Goal: Task Accomplishment & Management: Use online tool/utility

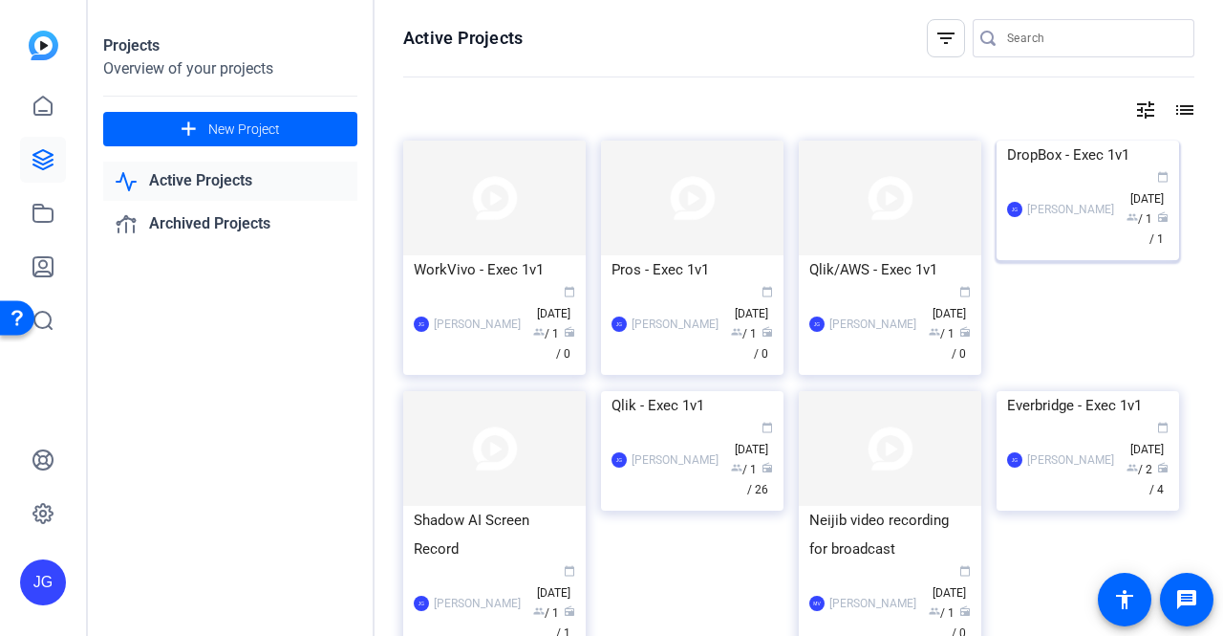
click at [1038, 249] on div "JG Jeff Grettler calendar_today Sep 10 group / 1 radio / 1" at bounding box center [1088, 209] width 162 height 80
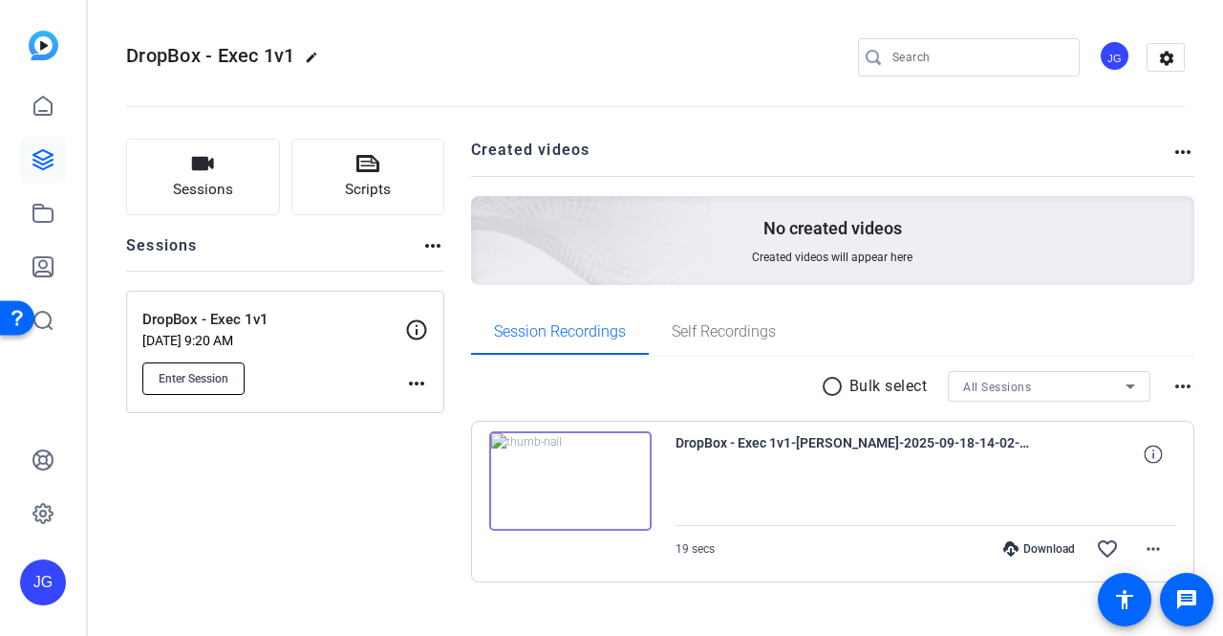
click at [210, 383] on span "Enter Session" at bounding box center [194, 378] width 70 height 15
click at [206, 383] on span "Enter Session" at bounding box center [194, 378] width 70 height 15
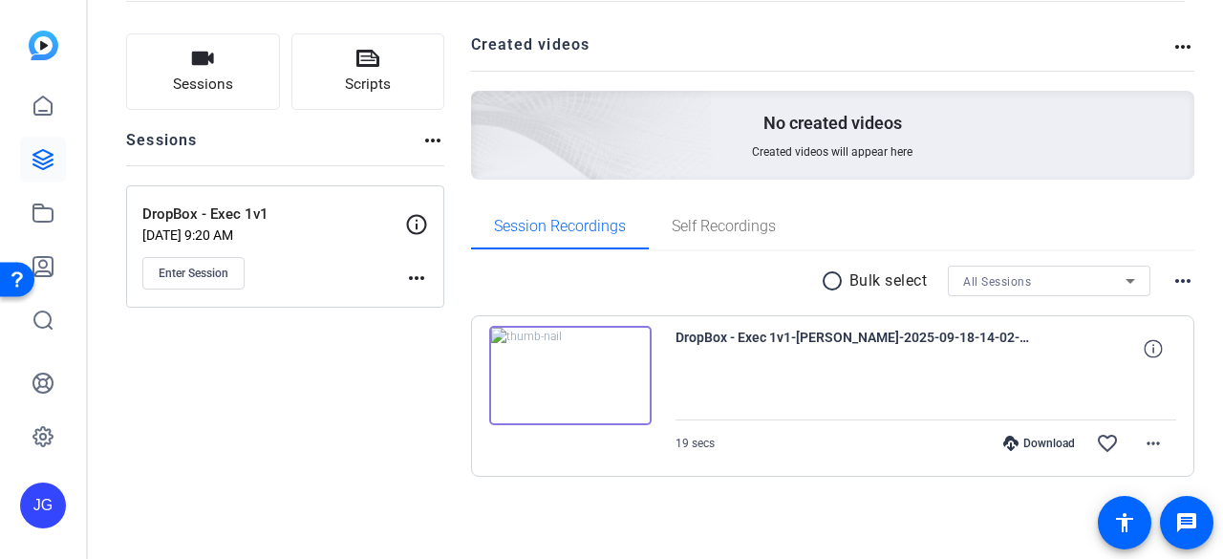
scroll to position [106, 0]
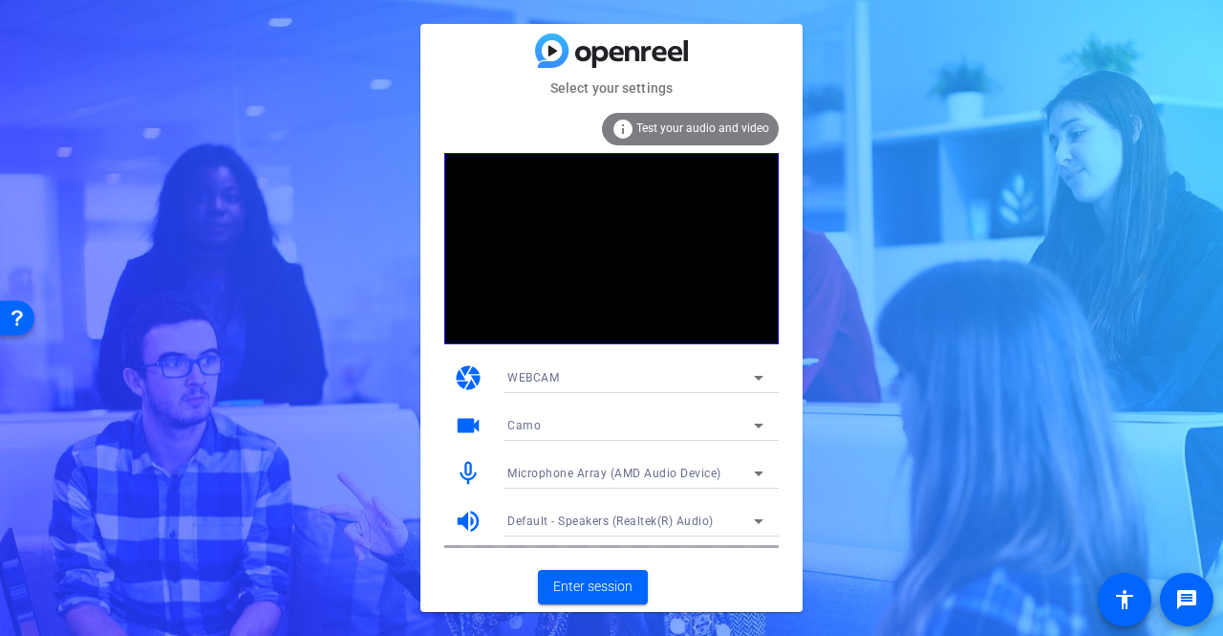
click at [751, 424] on icon at bounding box center [758, 425] width 23 height 23
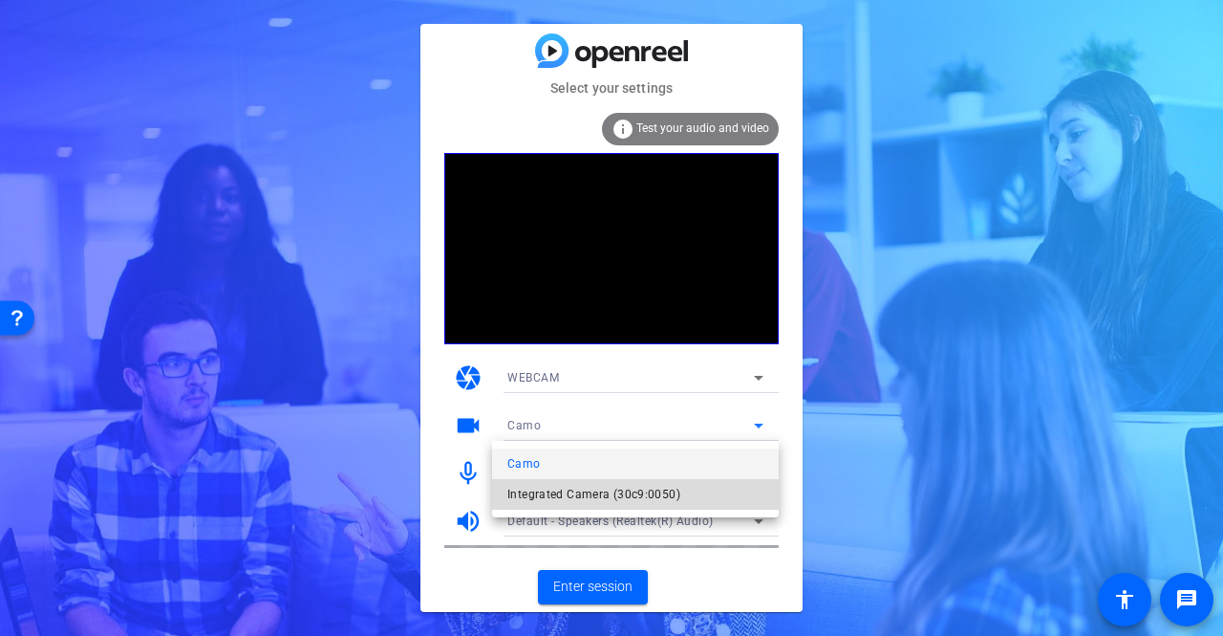
click at [654, 498] on span "Integrated Camera (30c9:0050)" at bounding box center [593, 494] width 173 height 23
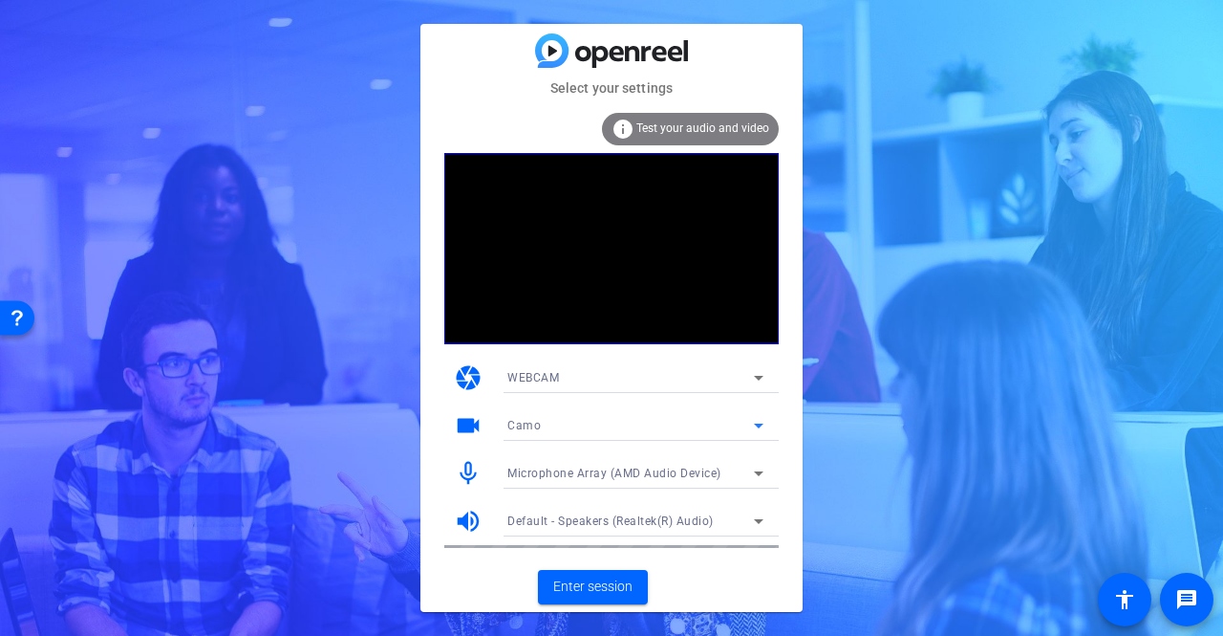
click at [558, 425] on div "Camo" at bounding box center [630, 425] width 247 height 24
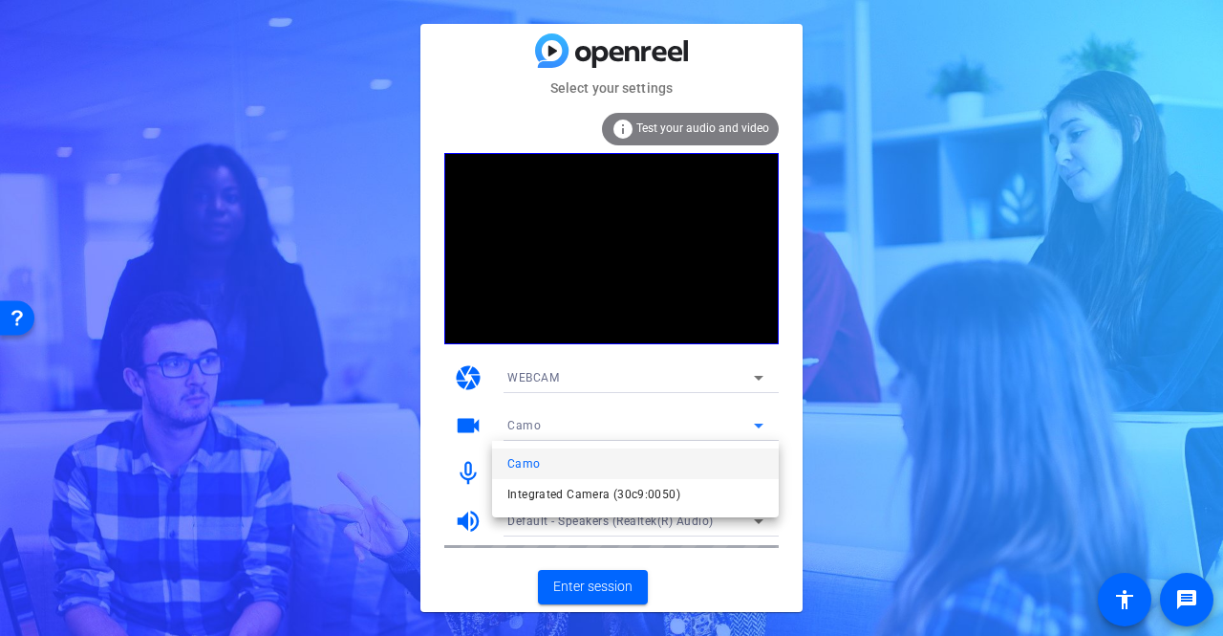
click at [541, 490] on span "Integrated Camera (30c9:0050)" at bounding box center [593, 494] width 173 height 23
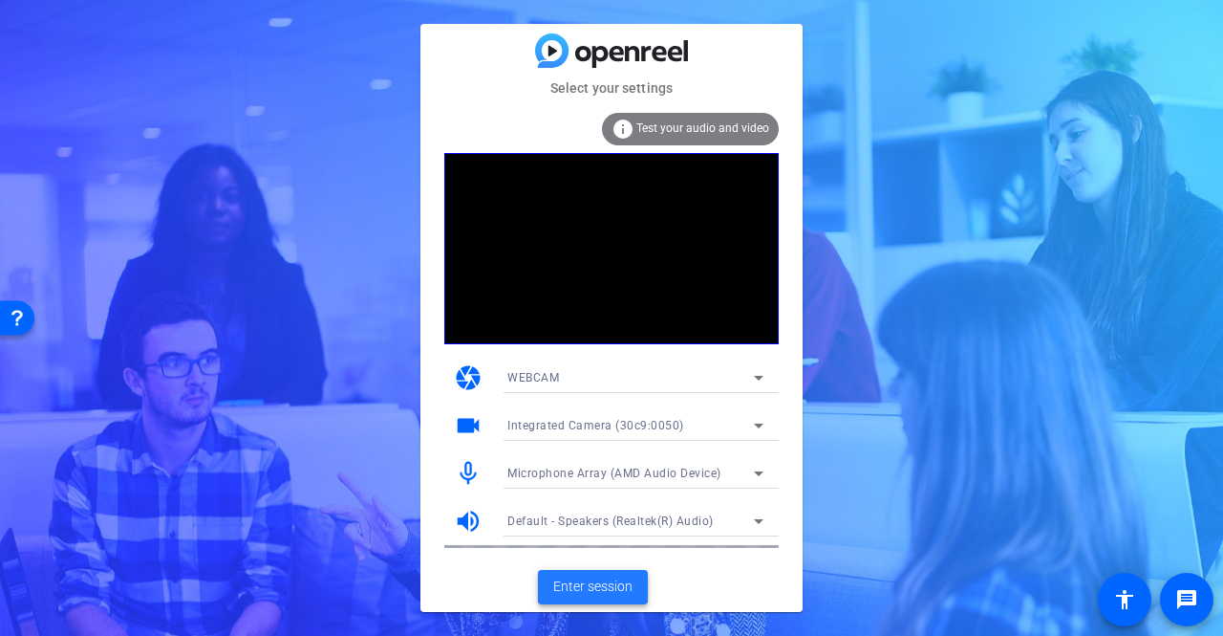
click at [597, 578] on span "Enter session" at bounding box center [592, 586] width 79 height 20
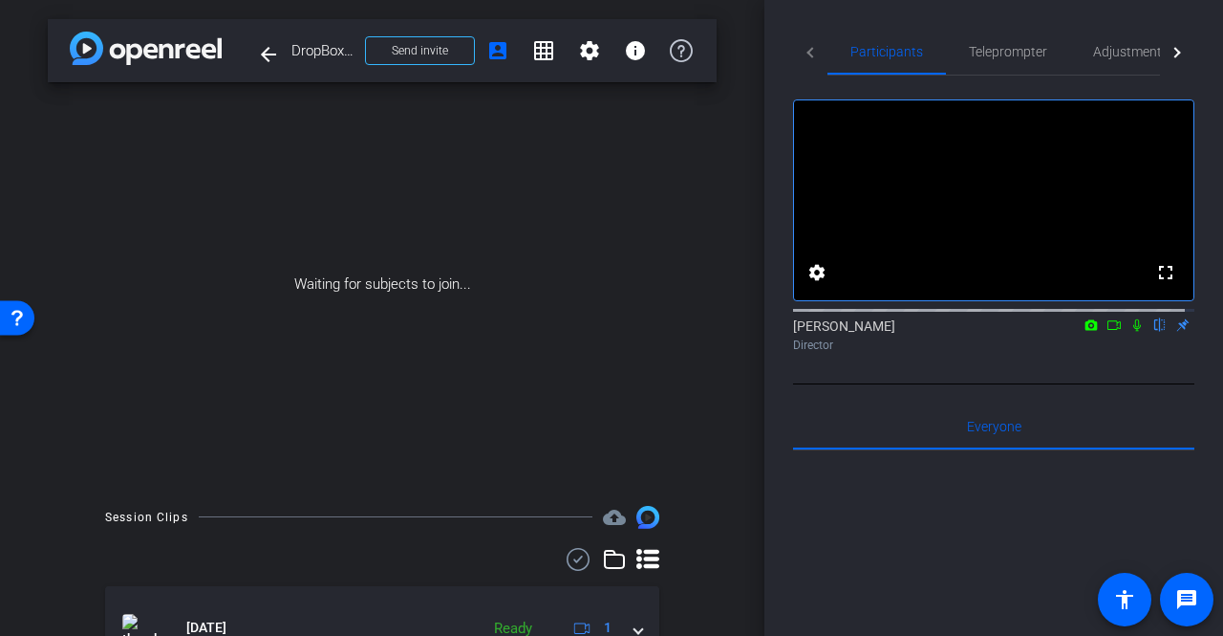
click at [1134, 332] on icon at bounding box center [1138, 325] width 8 height 12
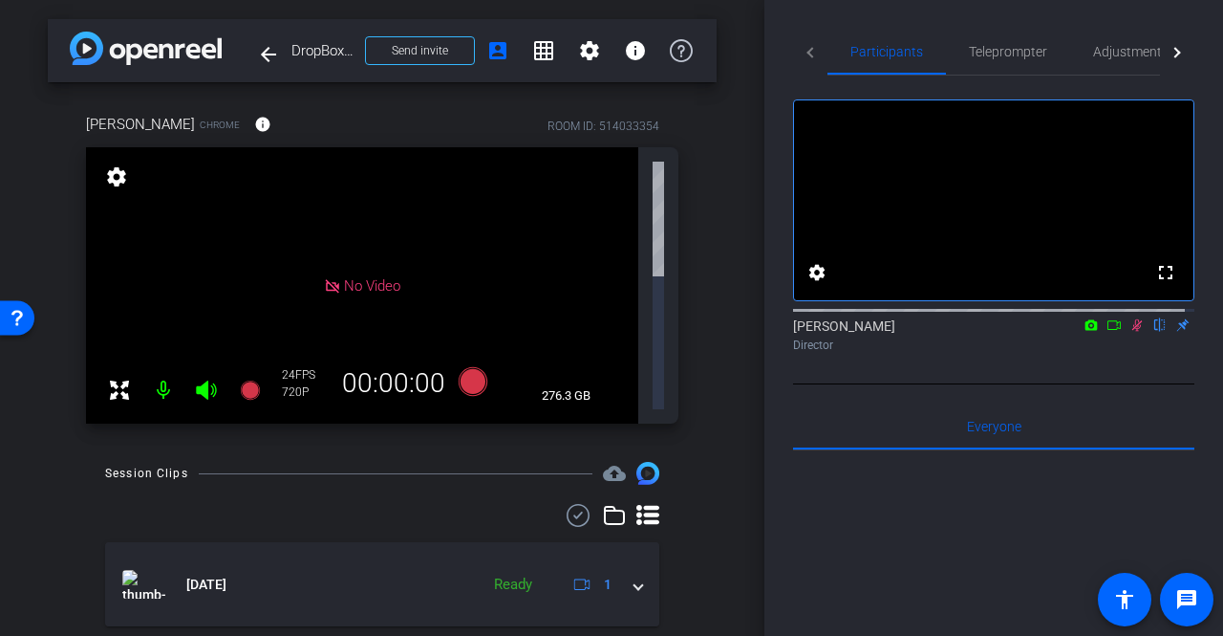
click at [1132, 332] on icon at bounding box center [1137, 324] width 15 height 13
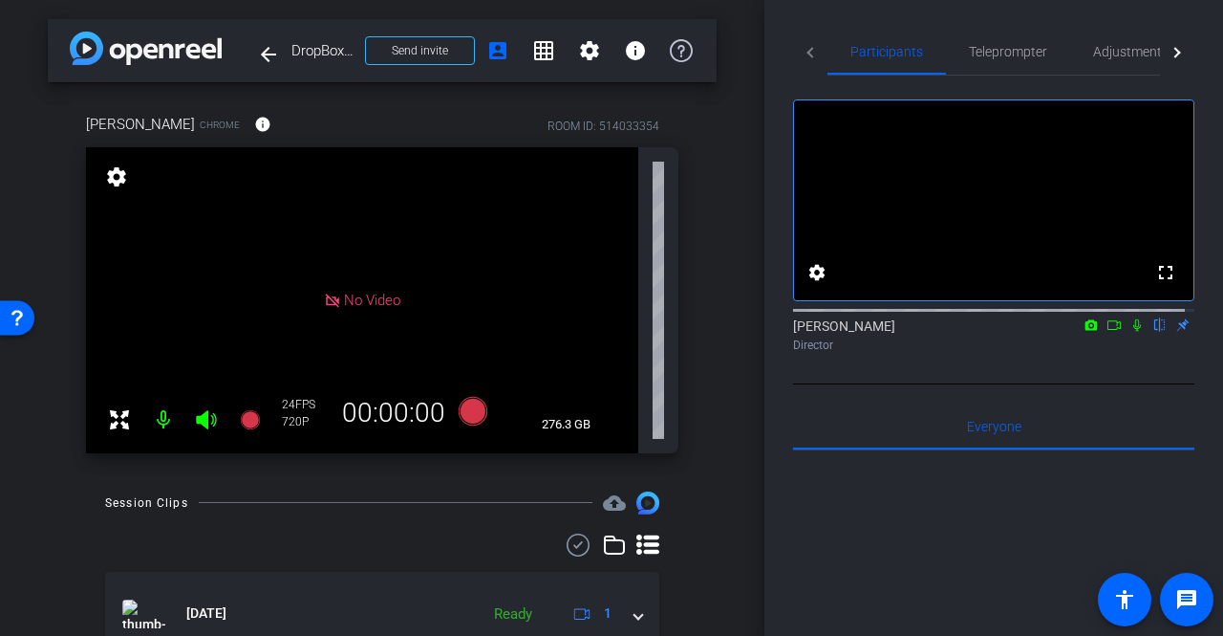
click at [110, 173] on mat-icon "settings" at bounding box center [116, 176] width 27 height 23
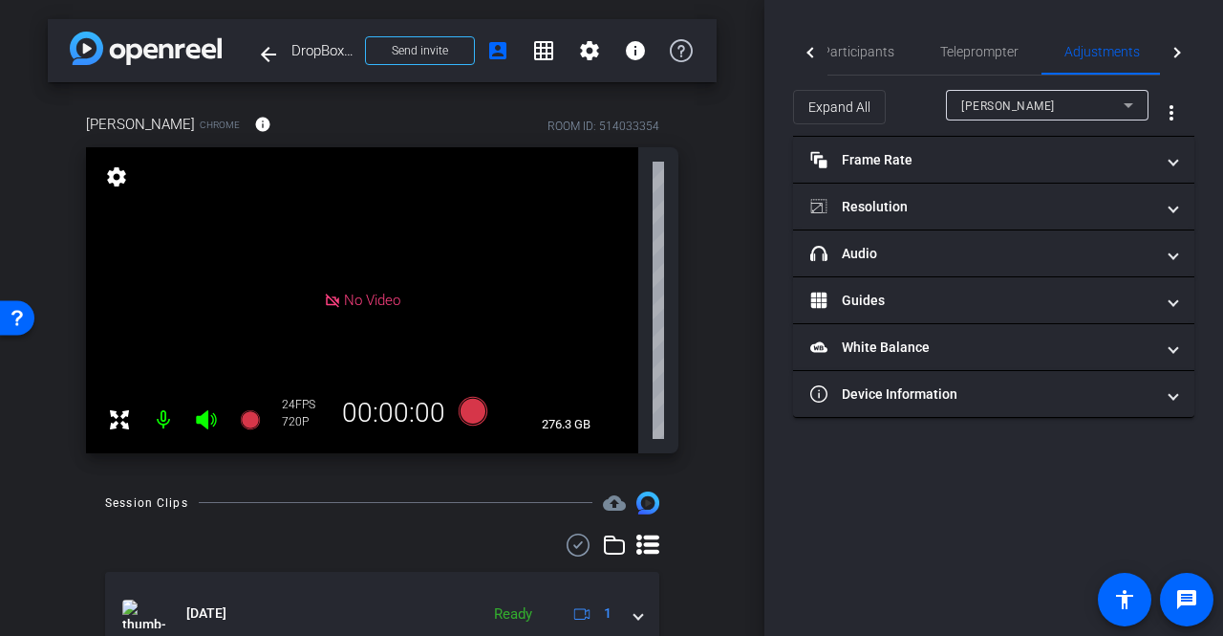
click at [709, 199] on div "arrow_back DropBox - Exec 1v1 Back to project Send invite account_box grid_on s…" at bounding box center [382, 318] width 765 height 636
click at [1174, 53] on div at bounding box center [1175, 52] width 11 height 11
click at [541, 45] on mat-icon "grid_on" at bounding box center [543, 50] width 23 height 23
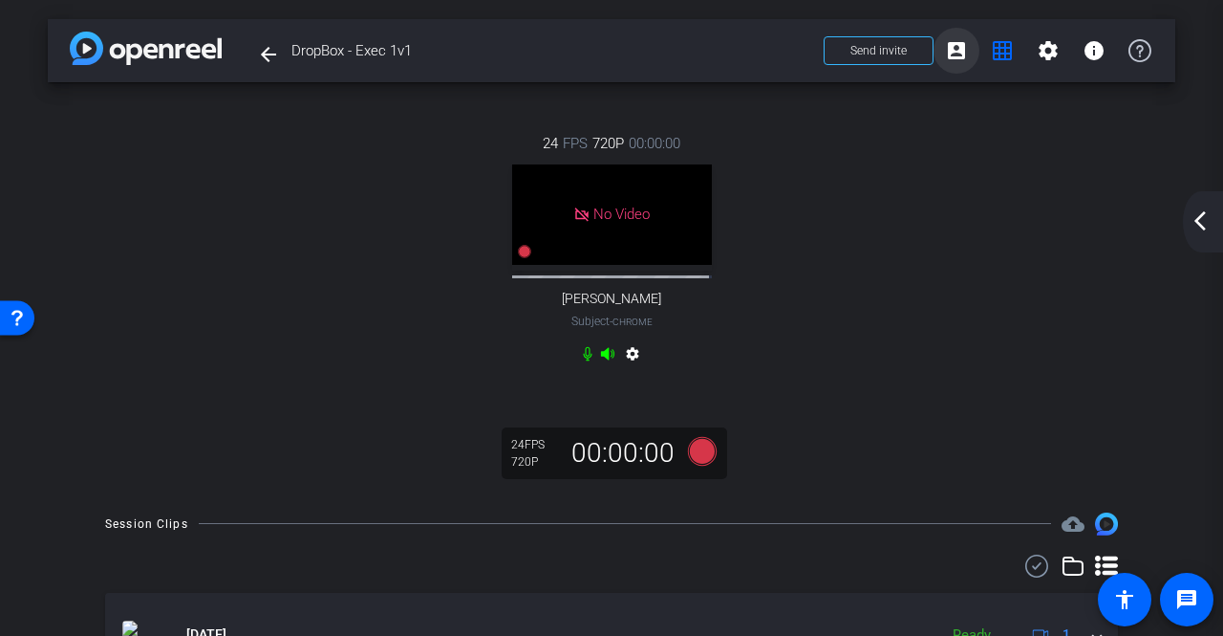
click at [954, 68] on span at bounding box center [957, 51] width 46 height 46
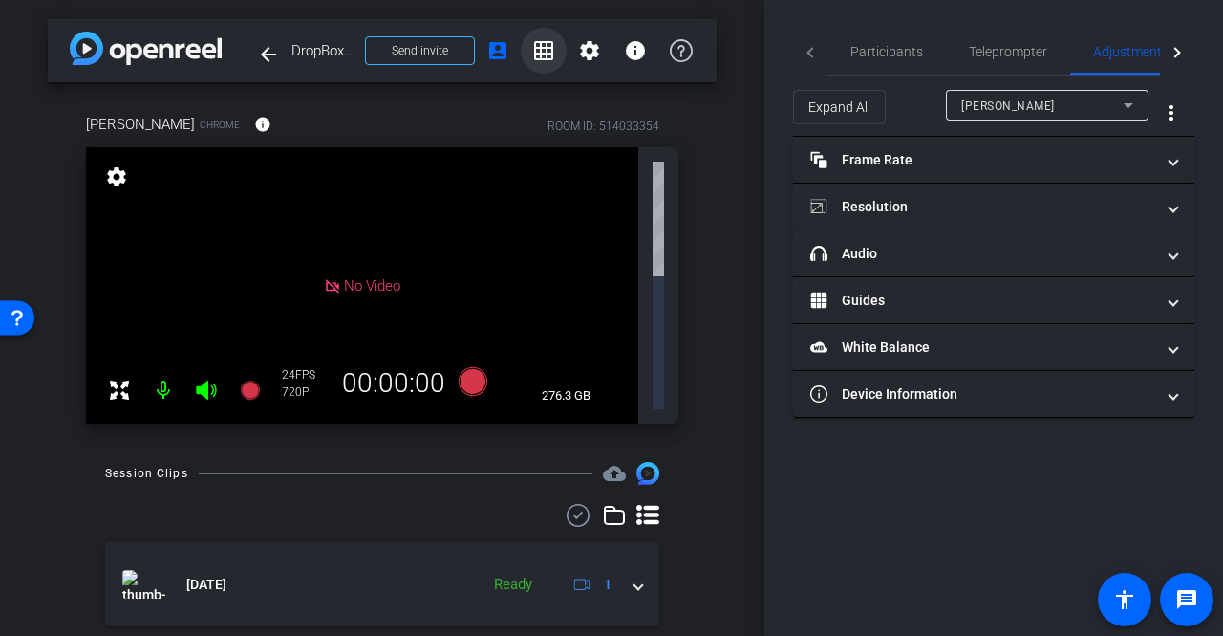
click at [539, 54] on mat-icon "grid_on" at bounding box center [543, 50] width 23 height 23
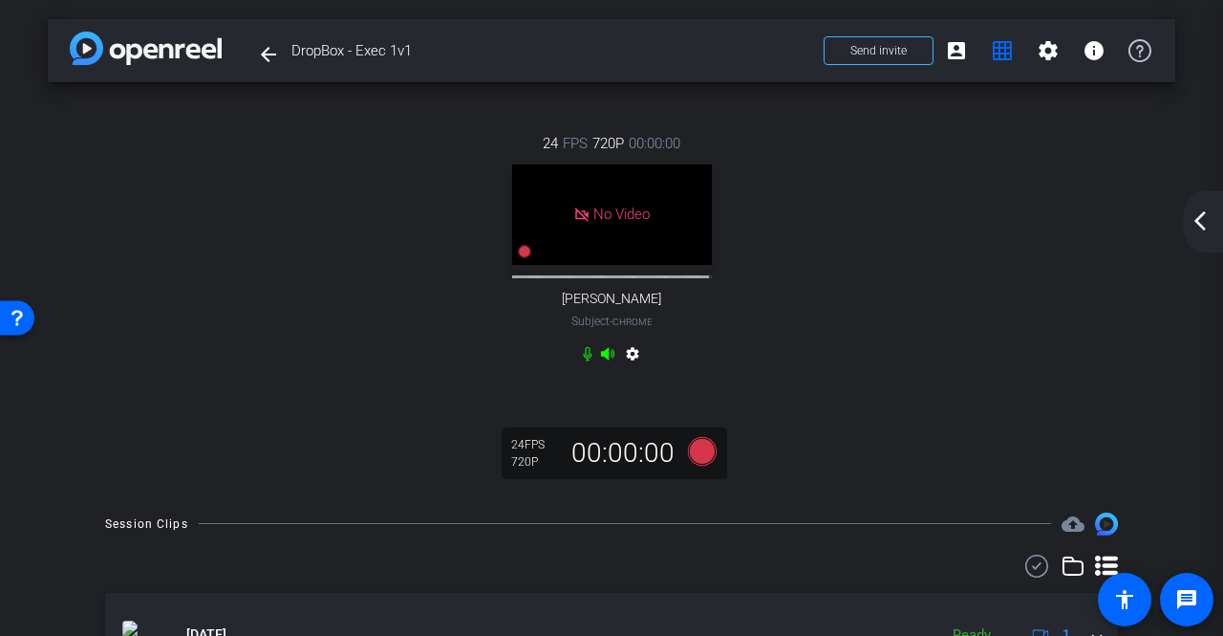
click at [1207, 218] on mat-icon "arrow_back_ios_new" at bounding box center [1200, 220] width 23 height 23
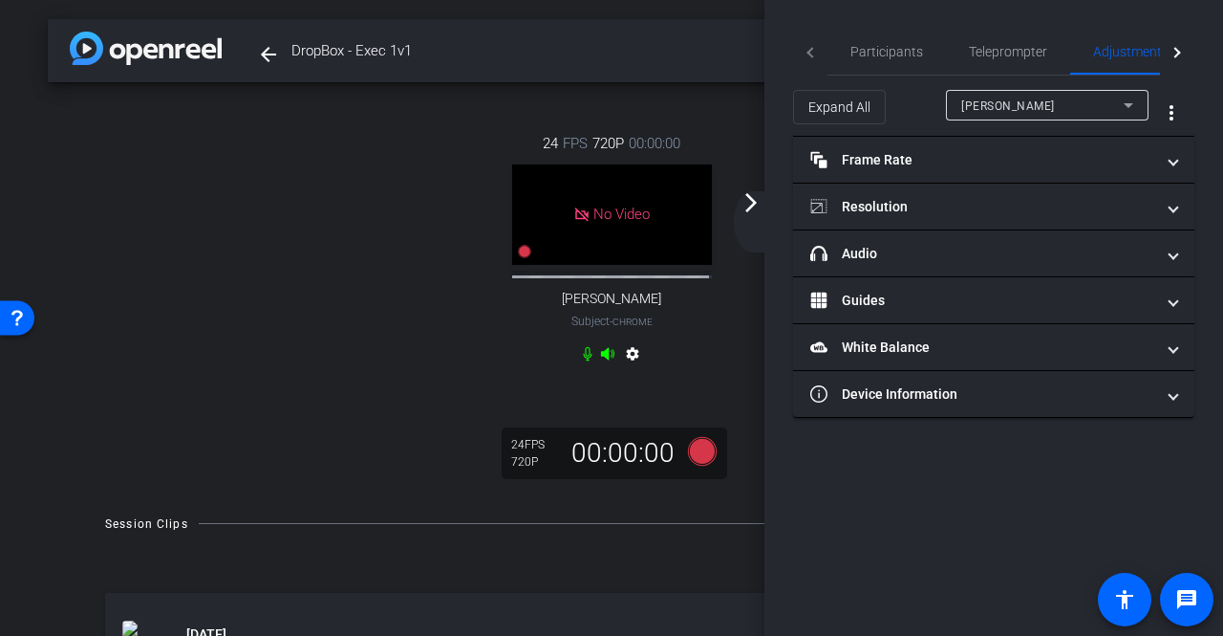
click at [751, 205] on mat-icon "arrow_forward_ios" at bounding box center [751, 202] width 23 height 23
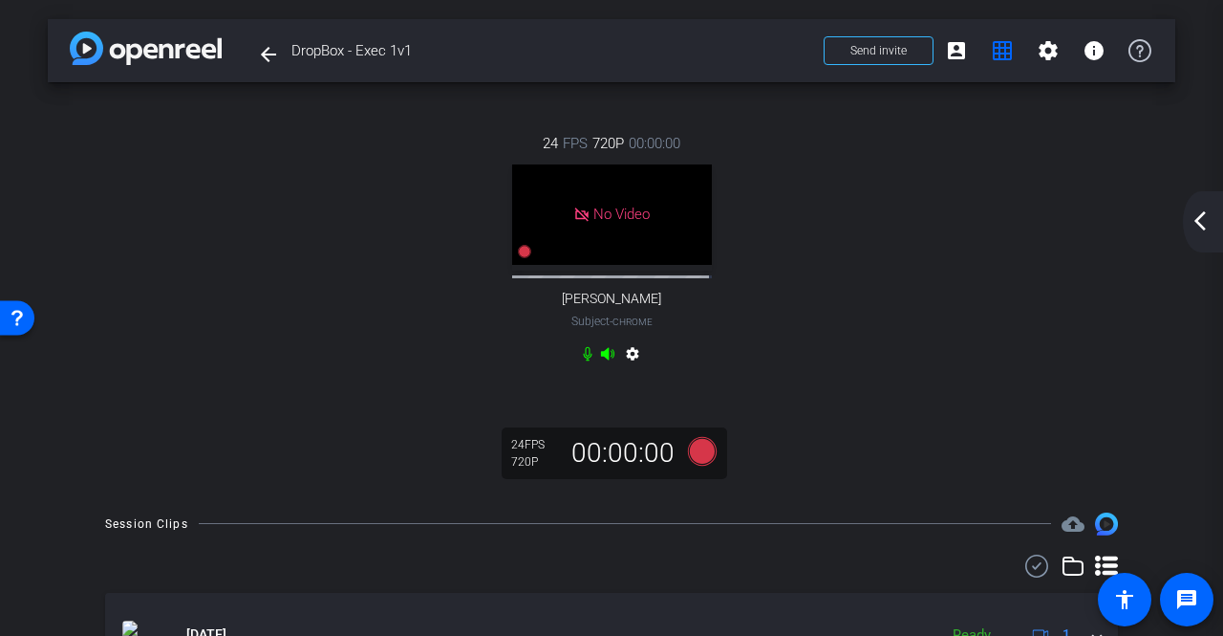
click at [1199, 228] on mat-icon "arrow_back_ios_new" at bounding box center [1200, 220] width 23 height 23
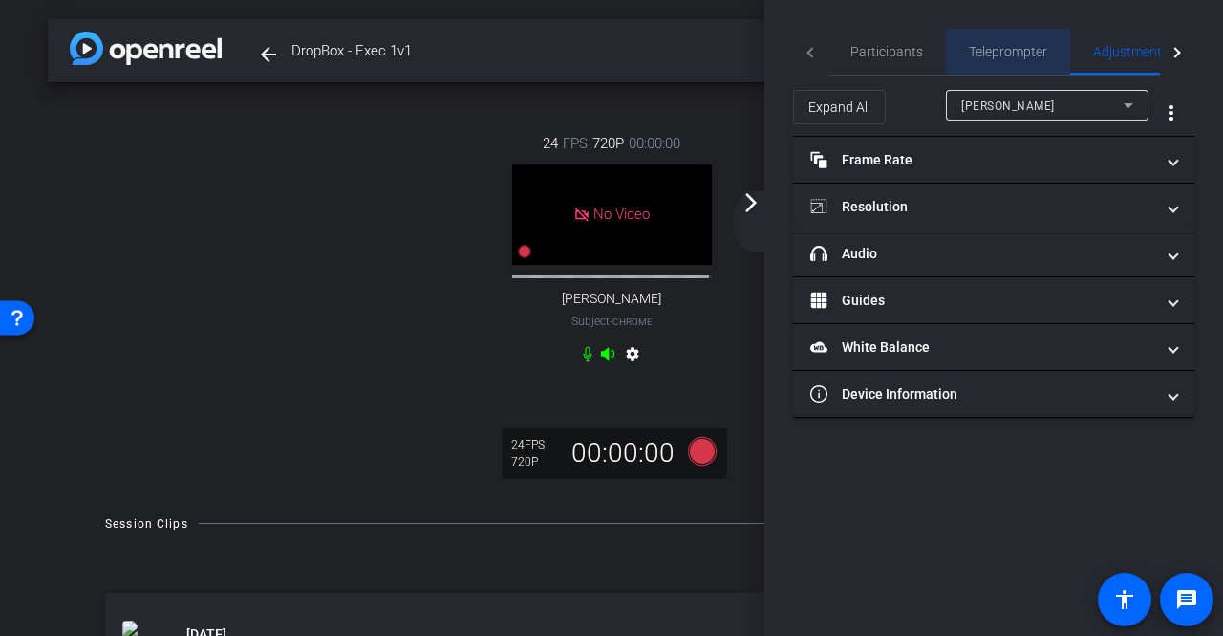
click at [1011, 56] on span "Teleprompter" at bounding box center [1008, 51] width 78 height 13
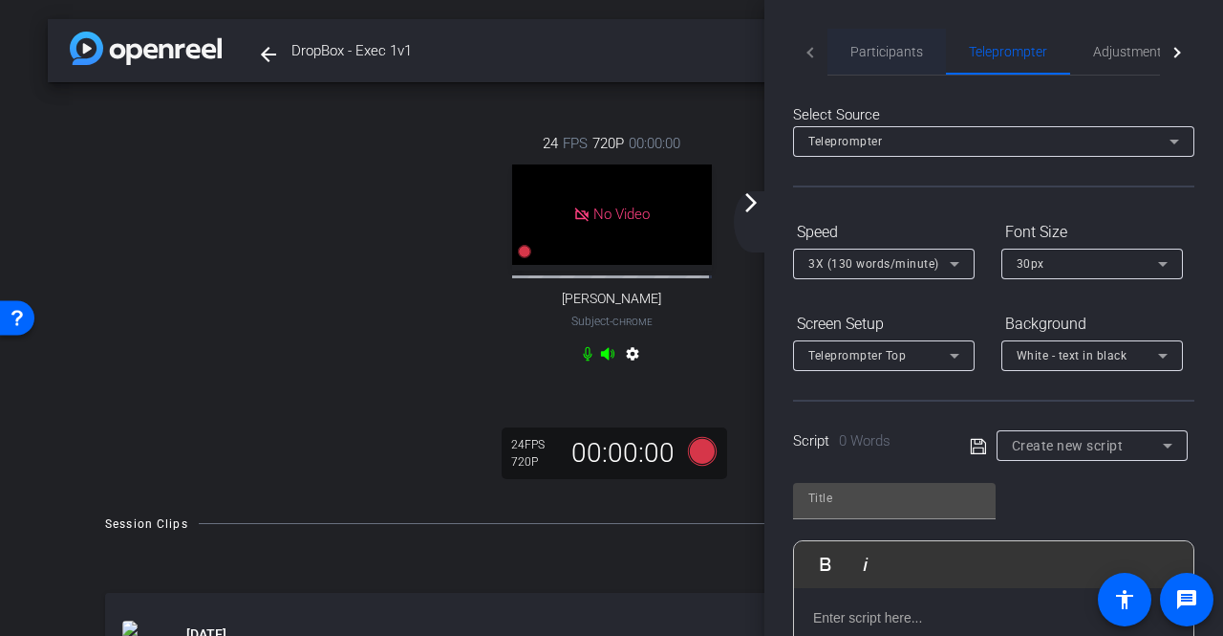
click at [918, 56] on span "Participants" at bounding box center [887, 51] width 73 height 13
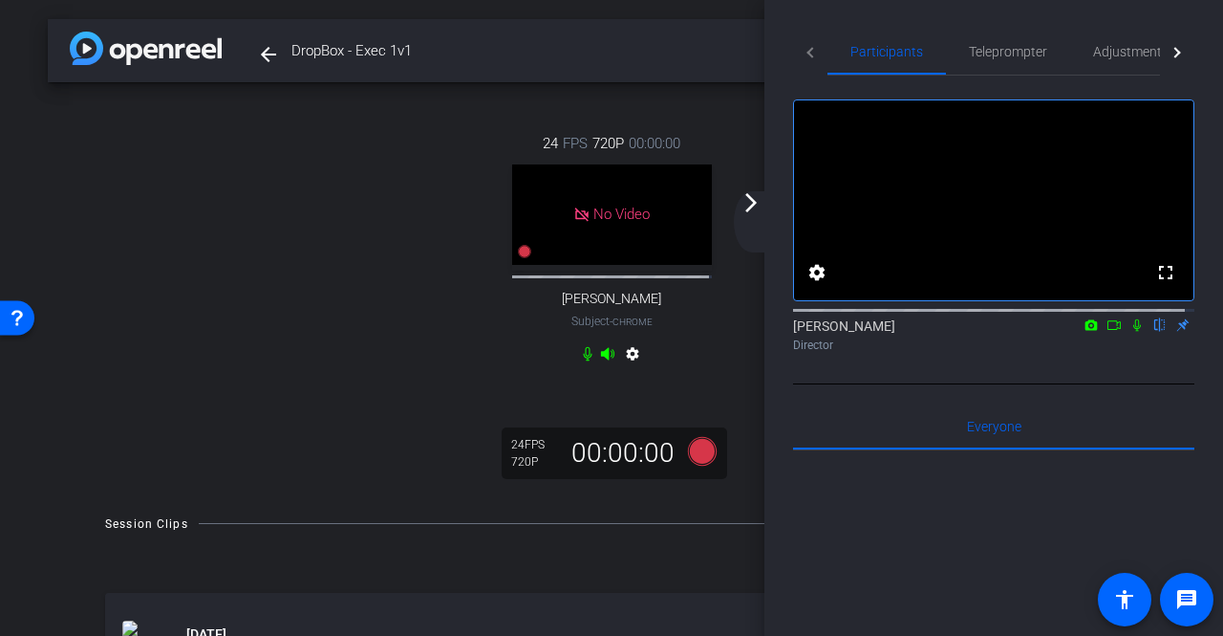
click at [747, 206] on mat-icon "arrow_forward_ios" at bounding box center [751, 202] width 23 height 23
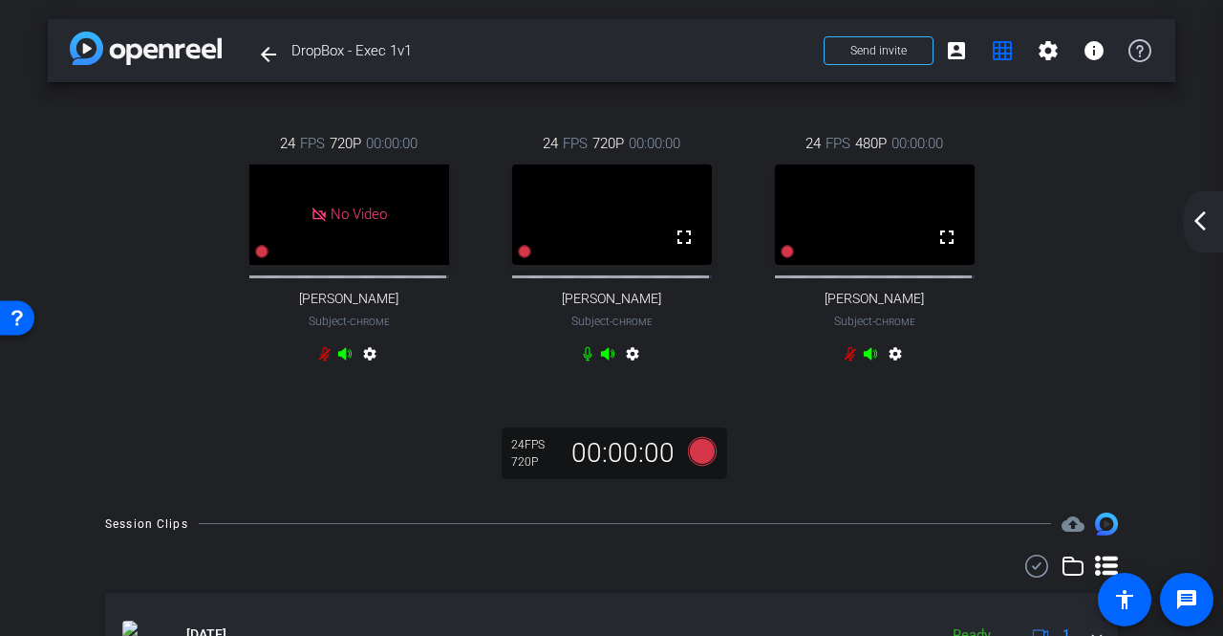
click at [845, 361] on icon at bounding box center [850, 353] width 15 height 15
click at [1047, 66] on span at bounding box center [1049, 51] width 46 height 46
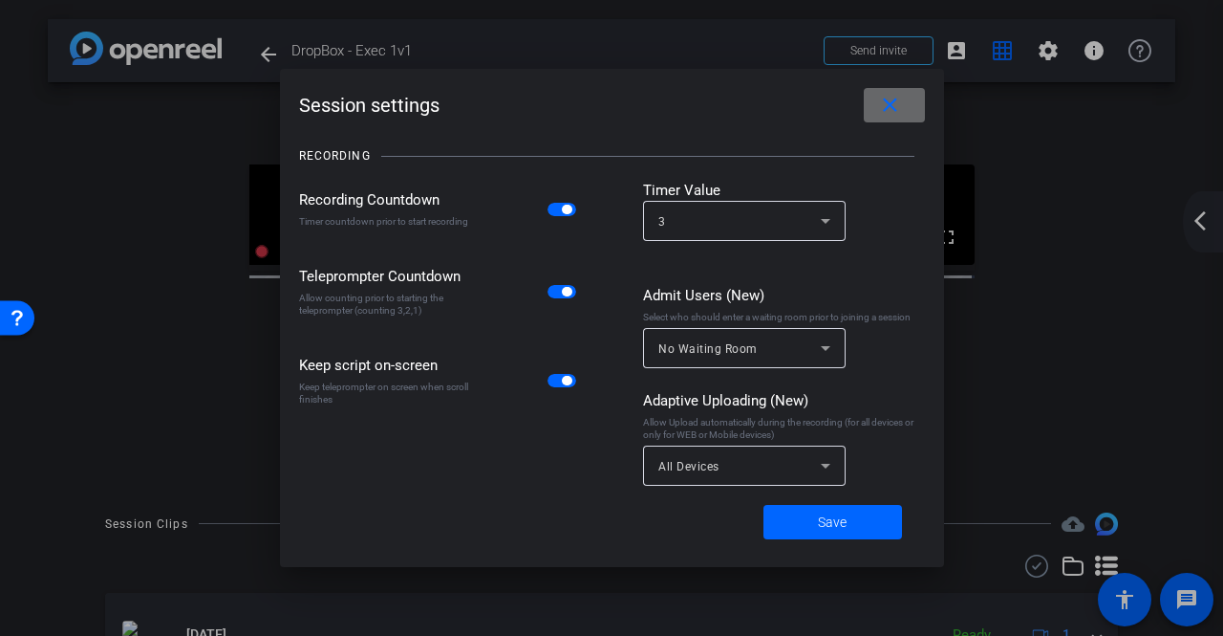
click at [908, 110] on span at bounding box center [894, 105] width 61 height 46
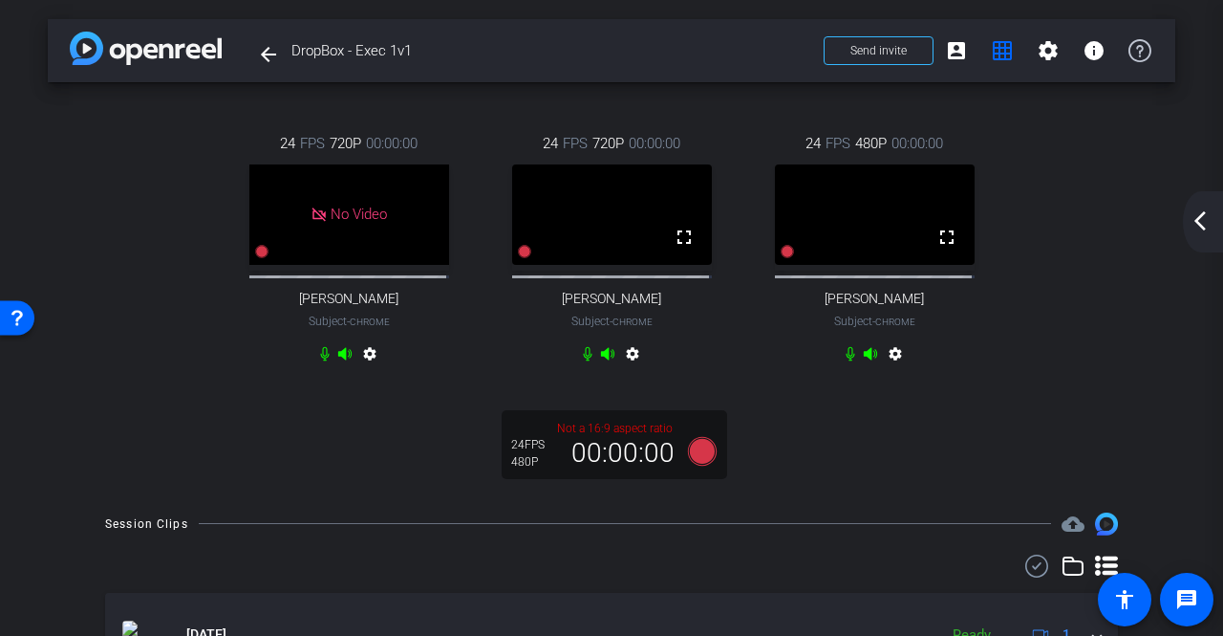
click at [1195, 228] on mat-icon "arrow_back_ios_new" at bounding box center [1200, 220] width 23 height 23
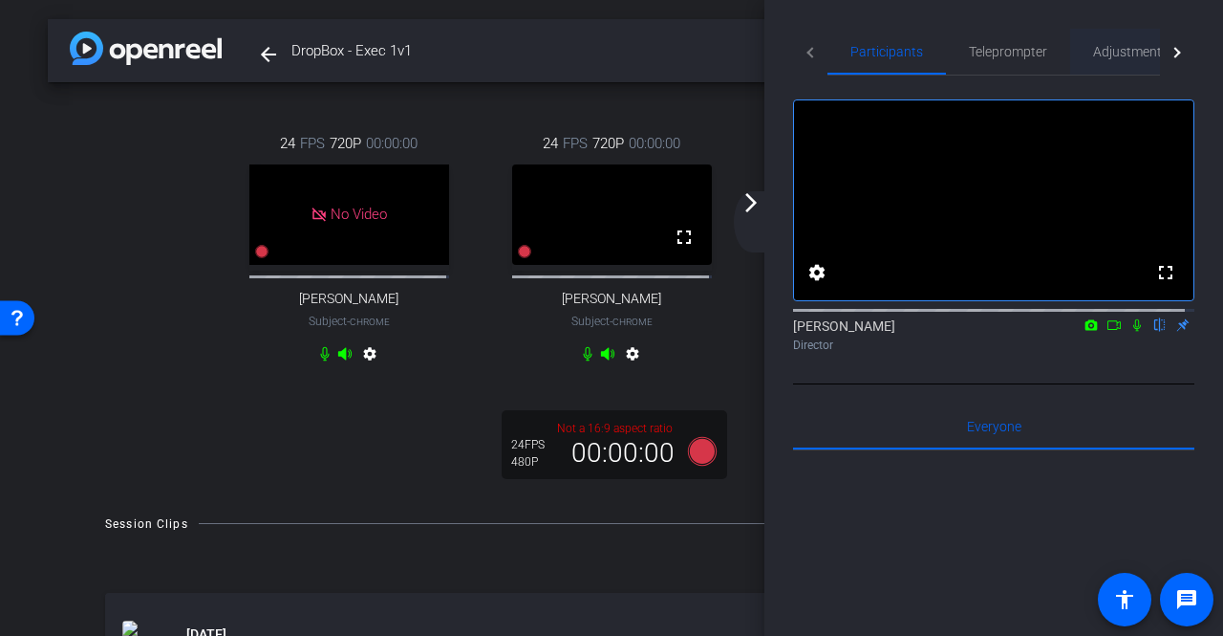
click at [1139, 53] on span "Adjustments" at bounding box center [1131, 51] width 76 height 13
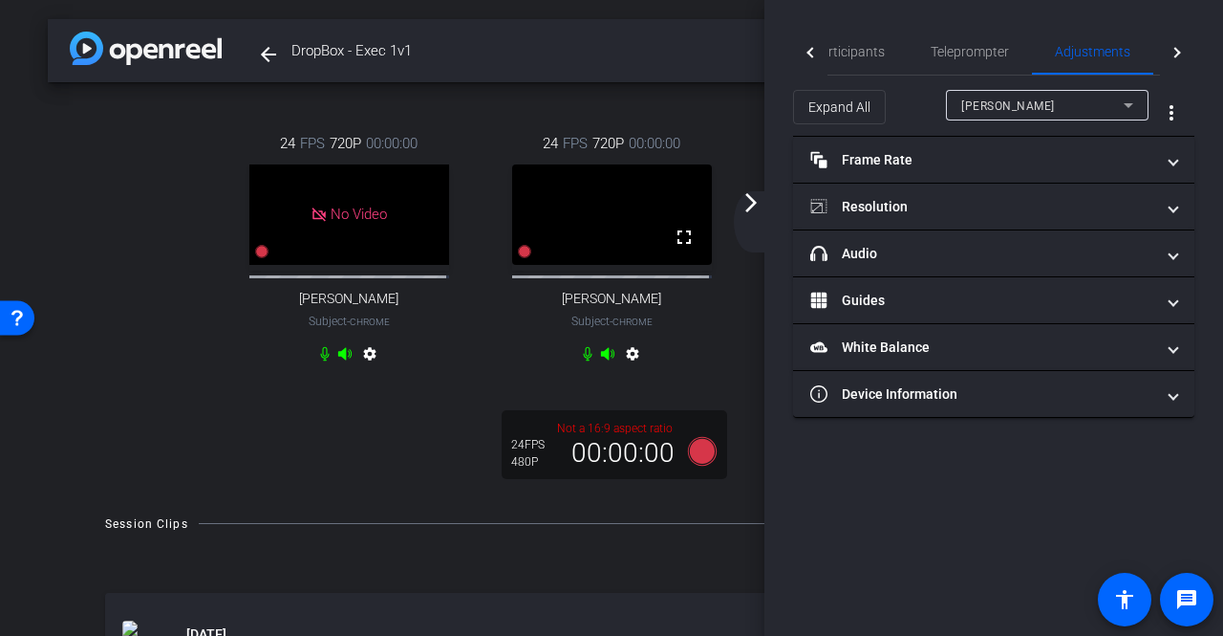
click at [1126, 104] on icon at bounding box center [1129, 105] width 10 height 5
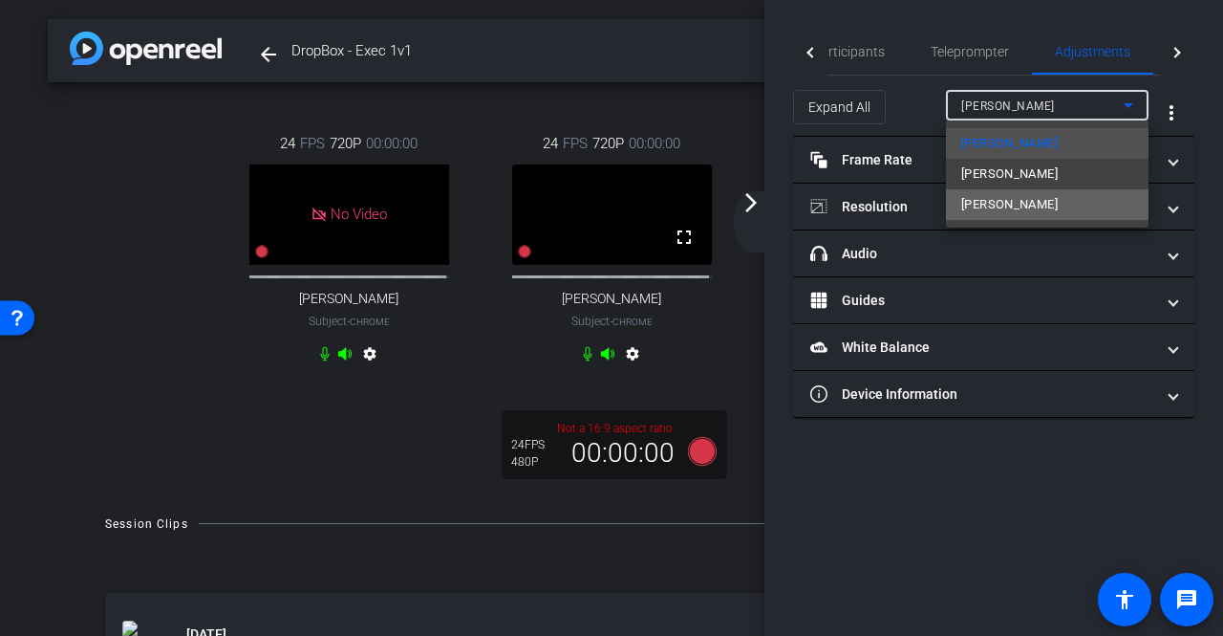
click at [1015, 202] on span "Jack DeShaw" at bounding box center [1009, 204] width 97 height 23
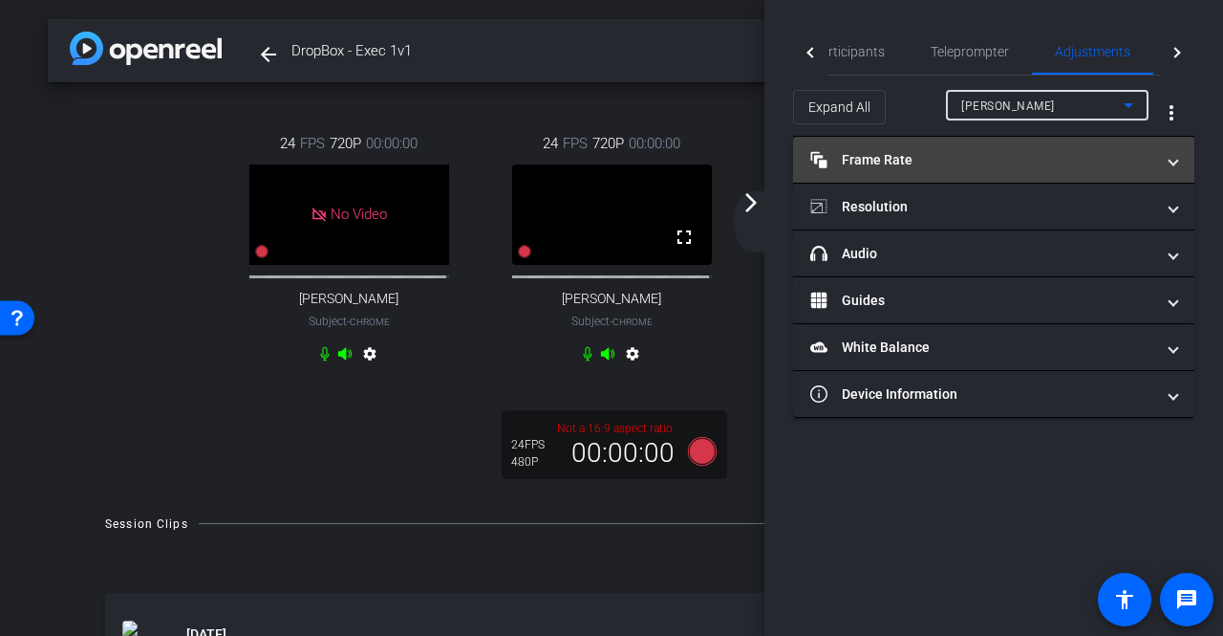
click at [1174, 158] on span at bounding box center [1174, 160] width 8 height 20
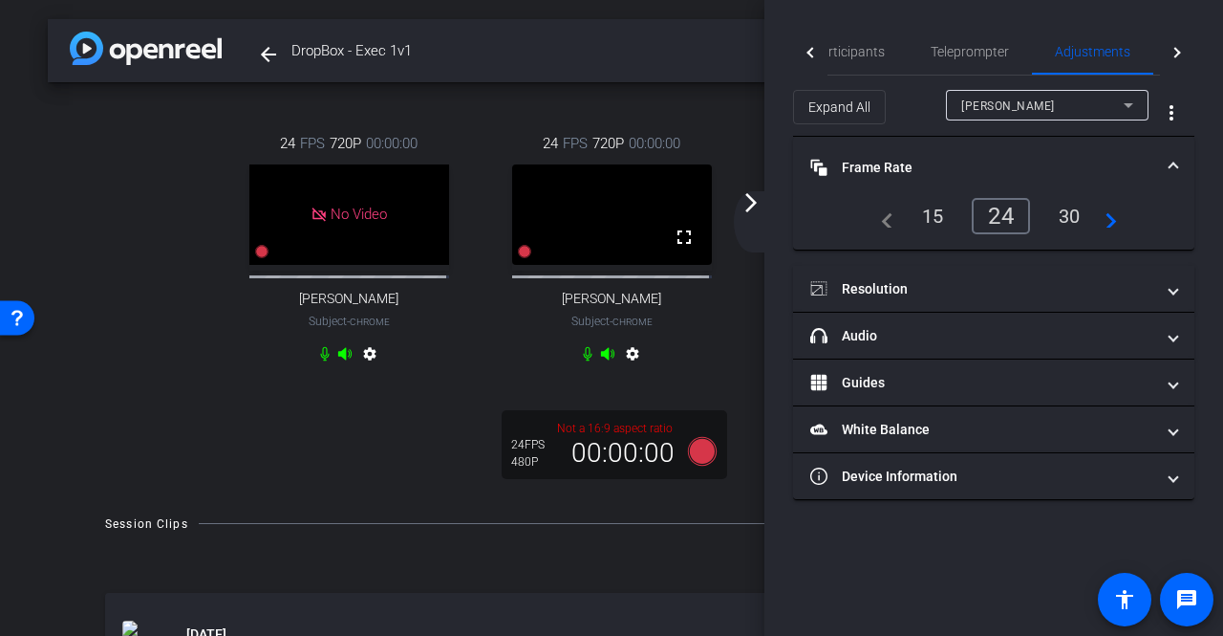
click at [1177, 165] on span at bounding box center [1174, 168] width 8 height 20
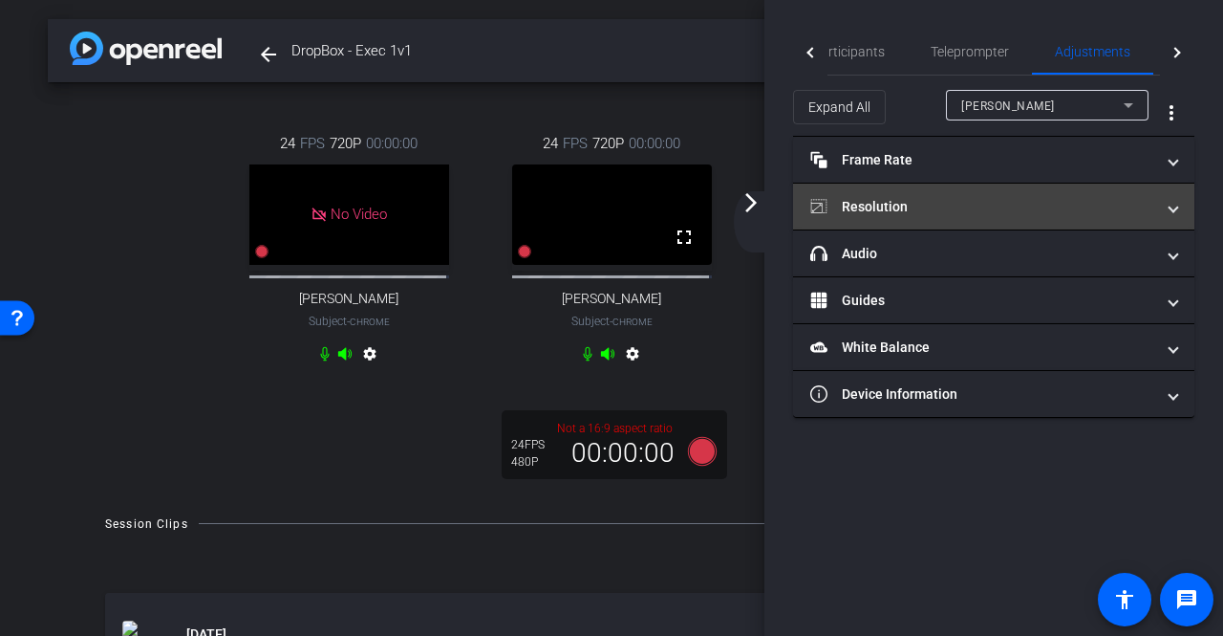
click at [1171, 209] on span at bounding box center [1174, 207] width 8 height 20
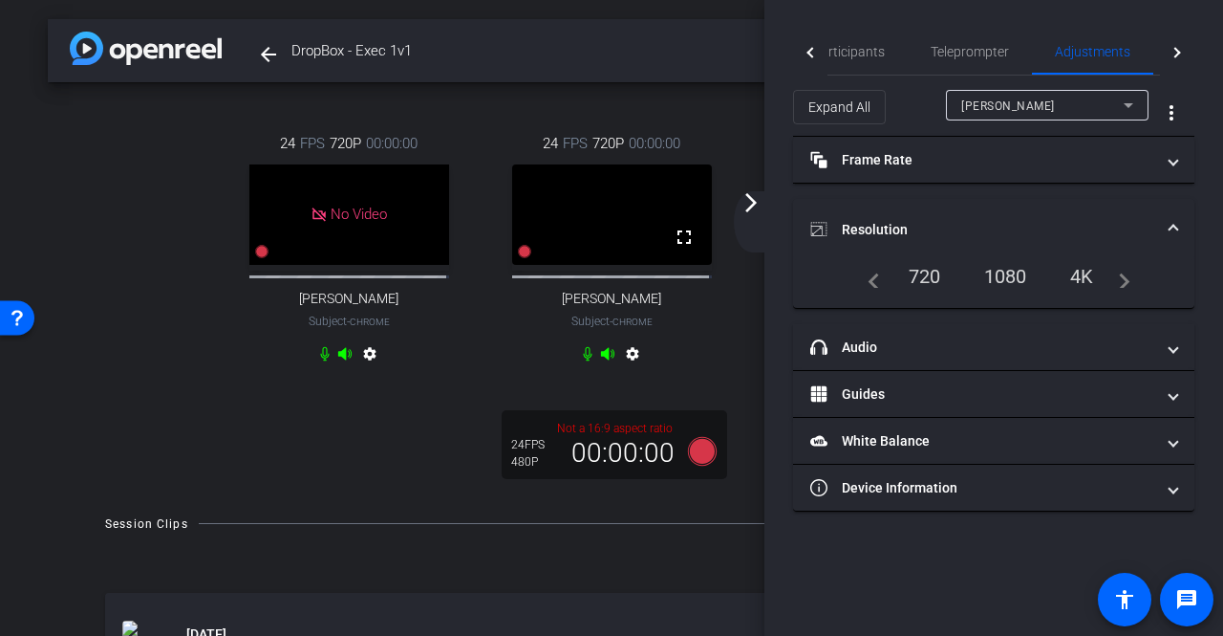
click at [937, 276] on div "720" at bounding box center [925, 276] width 61 height 32
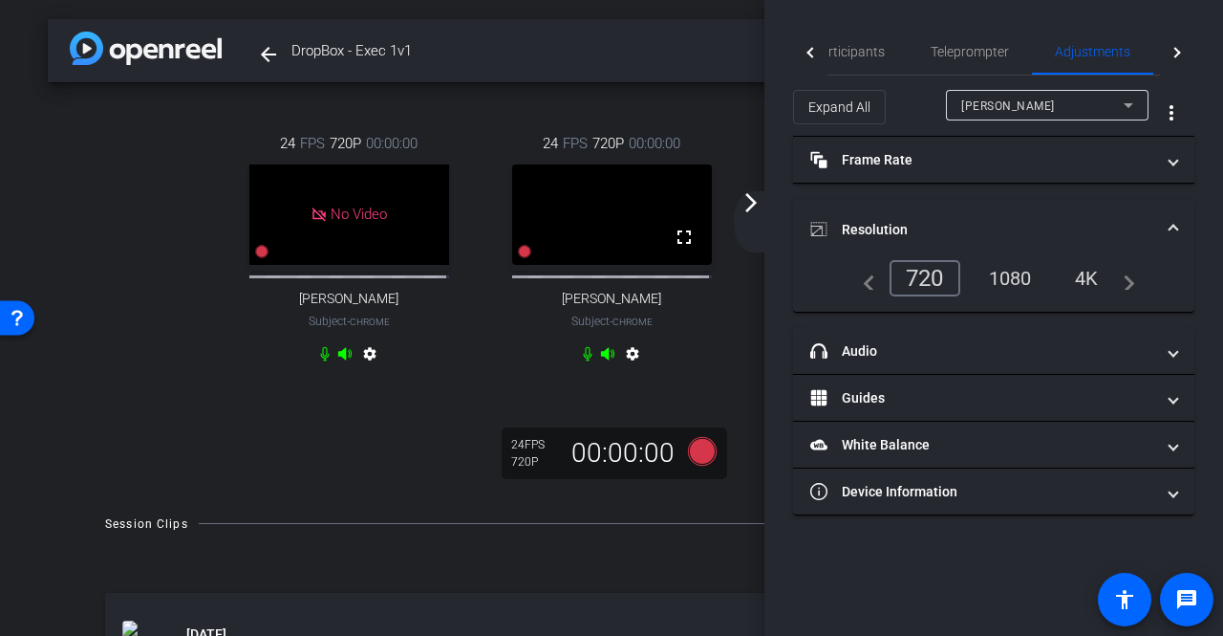
click at [747, 207] on mat-icon "arrow_forward_ios" at bounding box center [751, 202] width 23 height 23
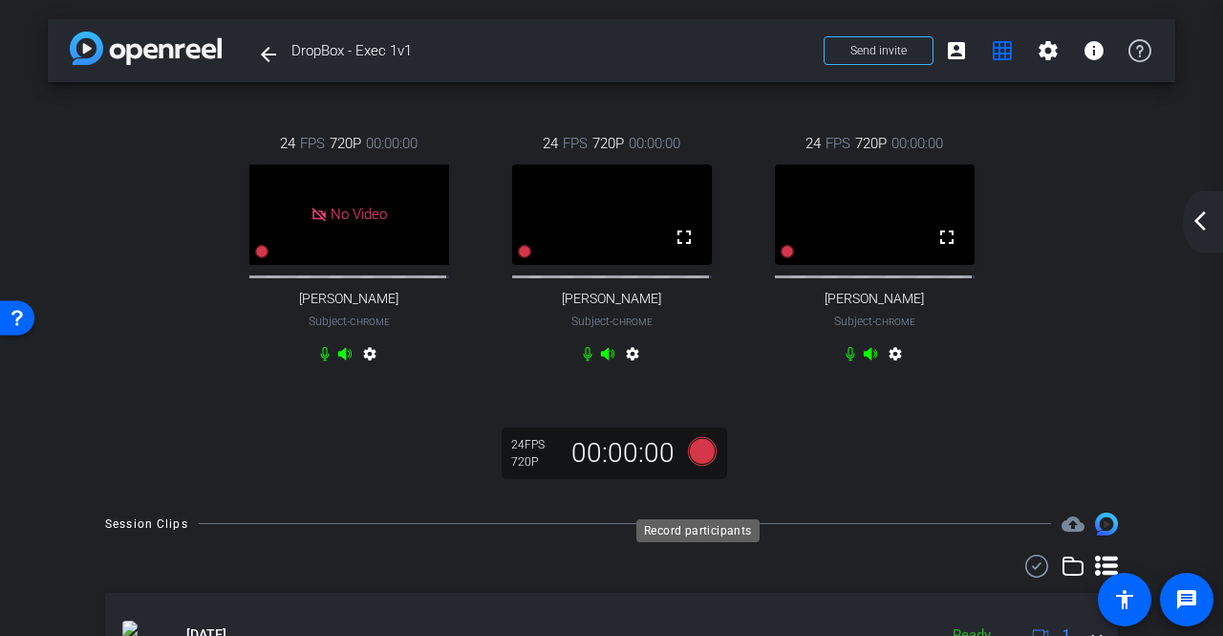
click at [701, 464] on icon at bounding box center [702, 450] width 29 height 29
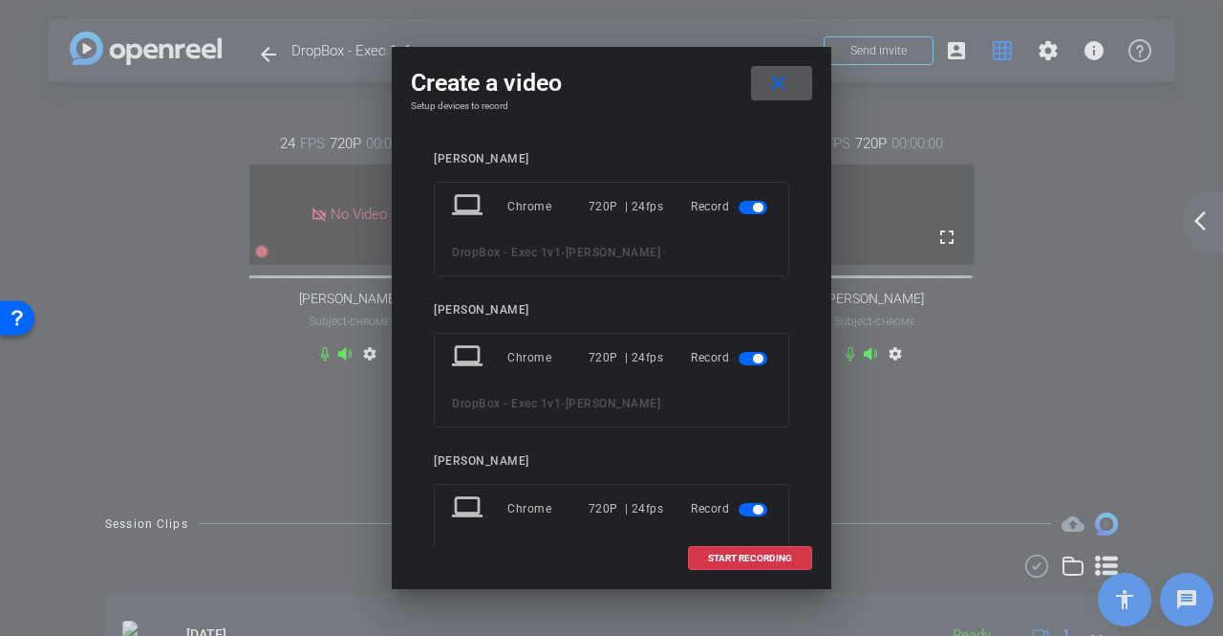
click at [742, 209] on span "button" at bounding box center [753, 207] width 29 height 13
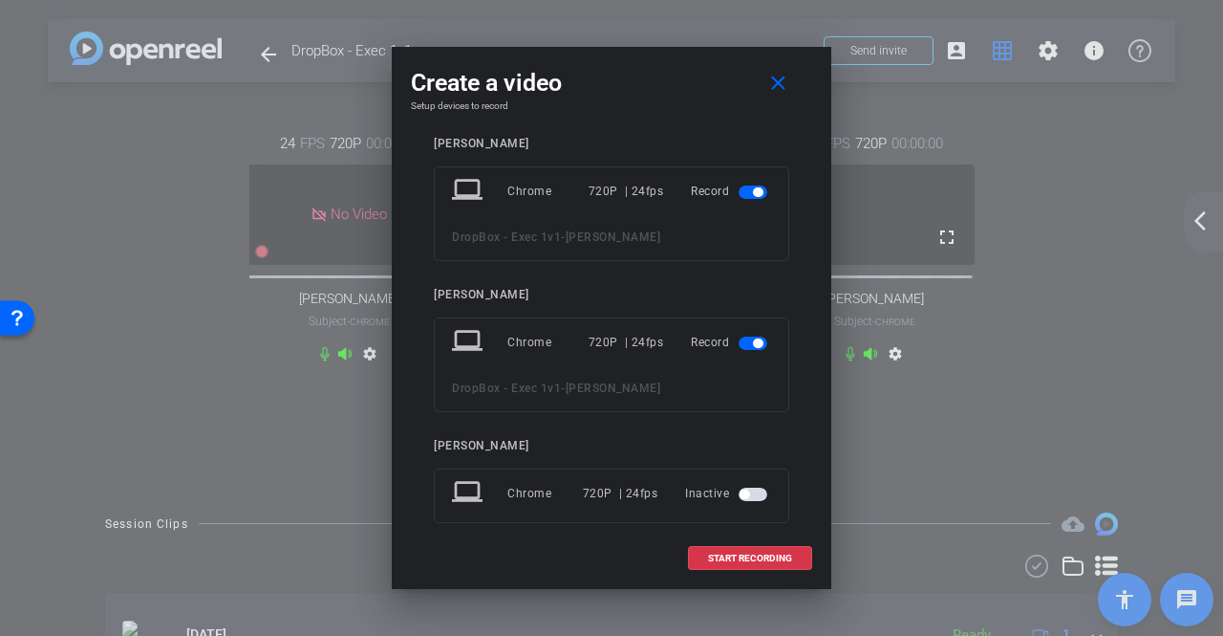
scroll to position [145, 0]
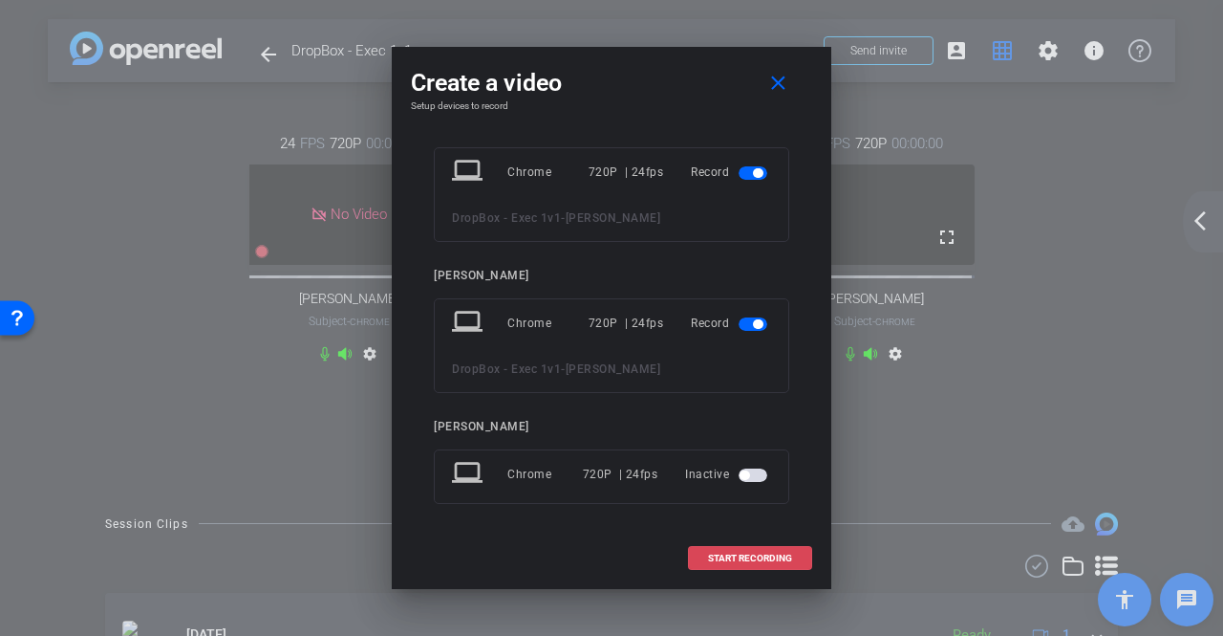
click at [754, 557] on span "START RECORDING" at bounding box center [750, 558] width 84 height 10
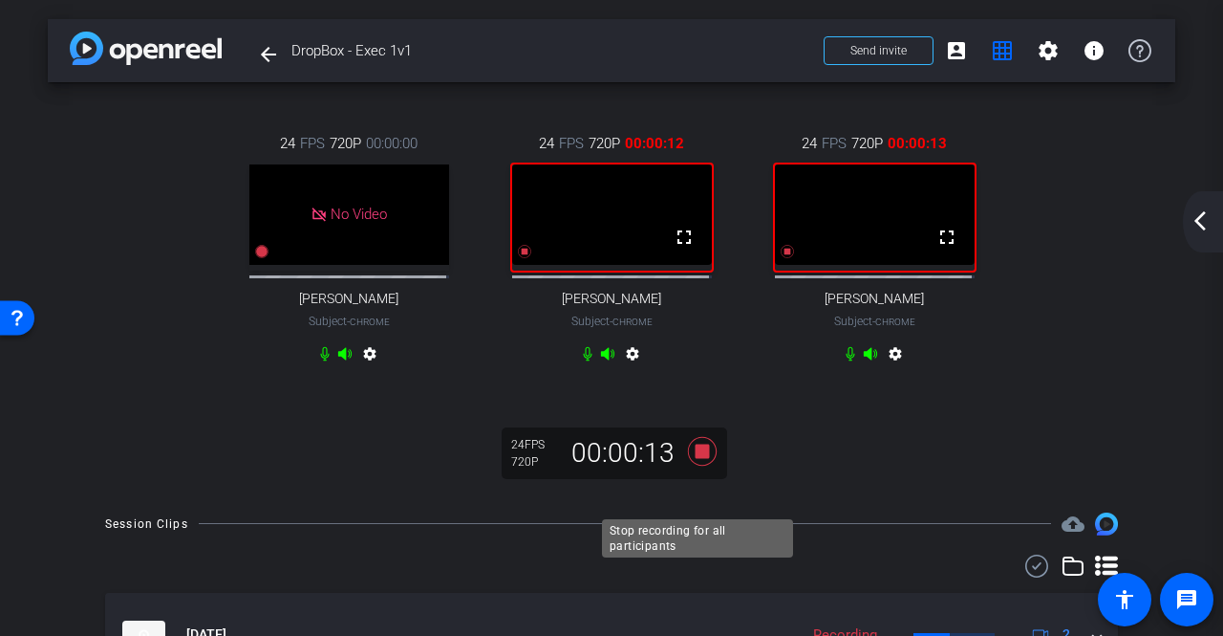
click at [687, 468] on icon at bounding box center [703, 451] width 46 height 34
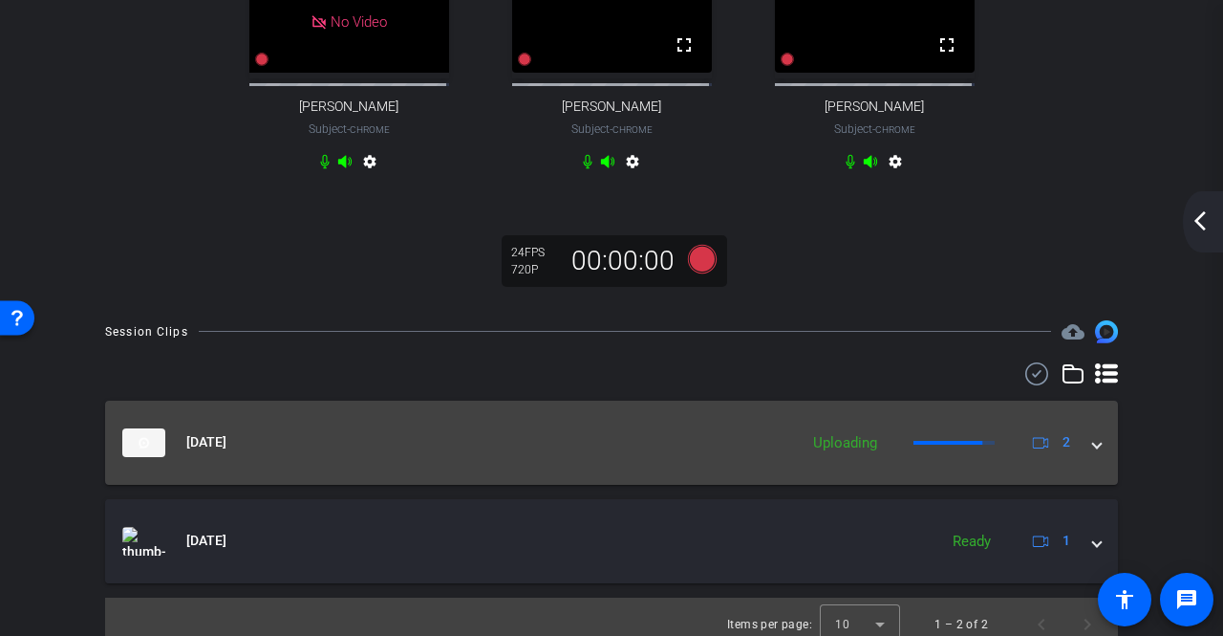
scroll to position [250, 0]
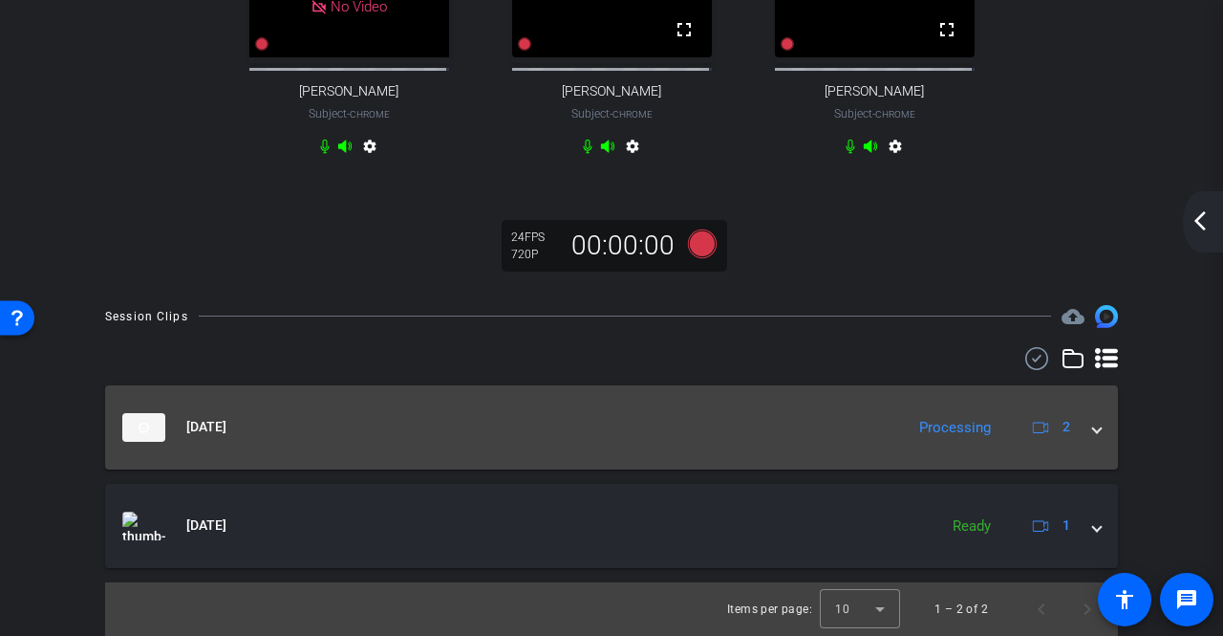
click at [1093, 431] on span at bounding box center [1097, 427] width 8 height 20
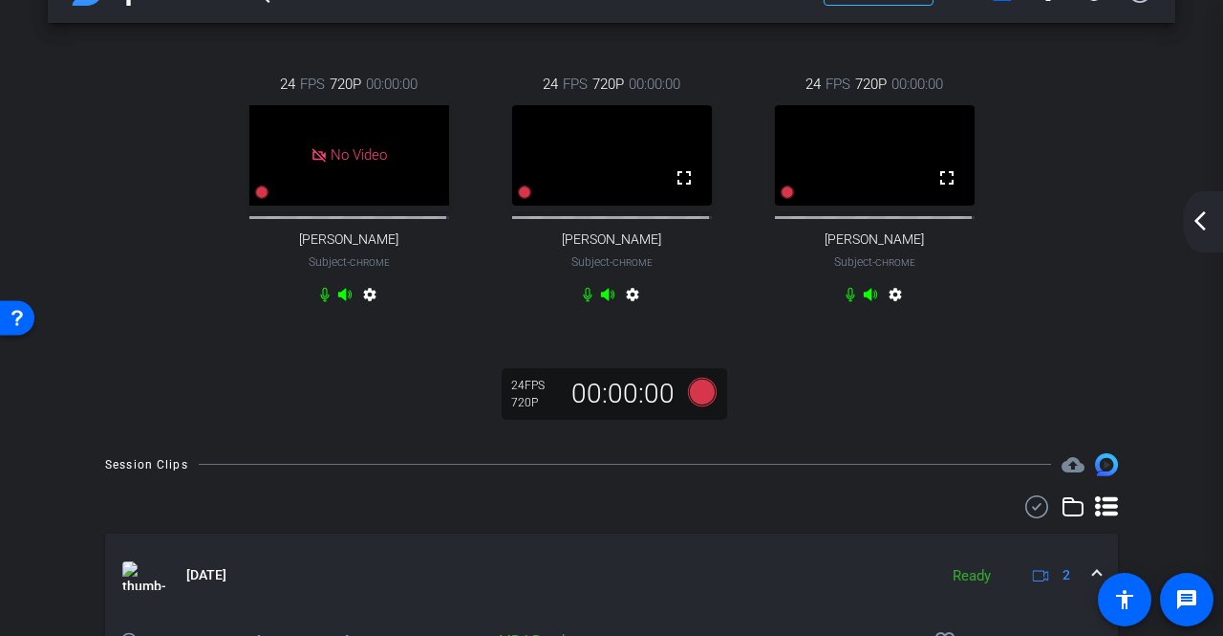
scroll to position [0, 0]
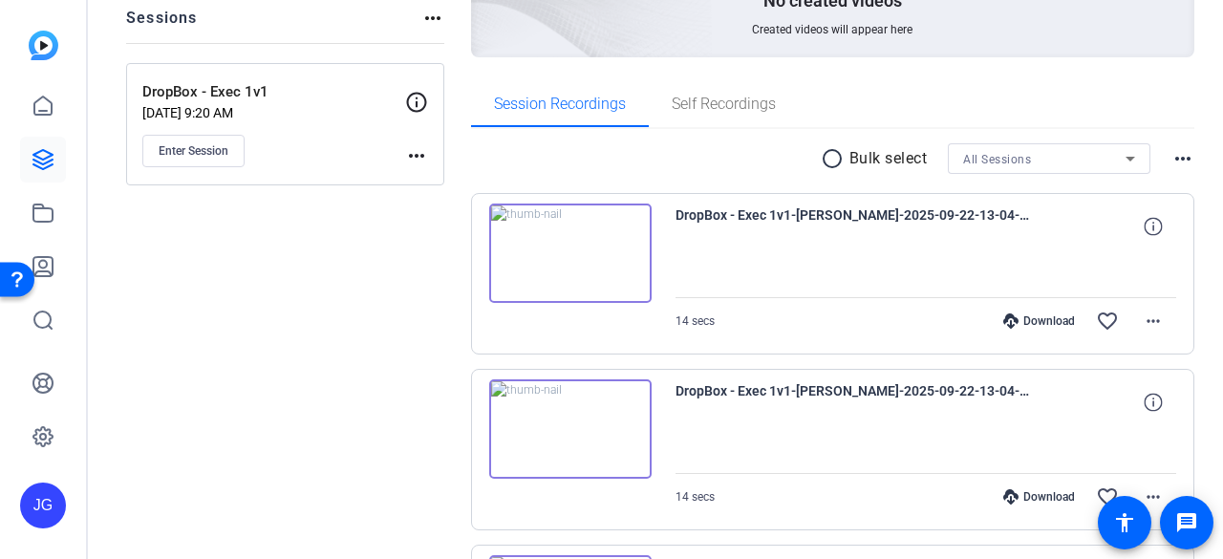
scroll to position [287, 0]
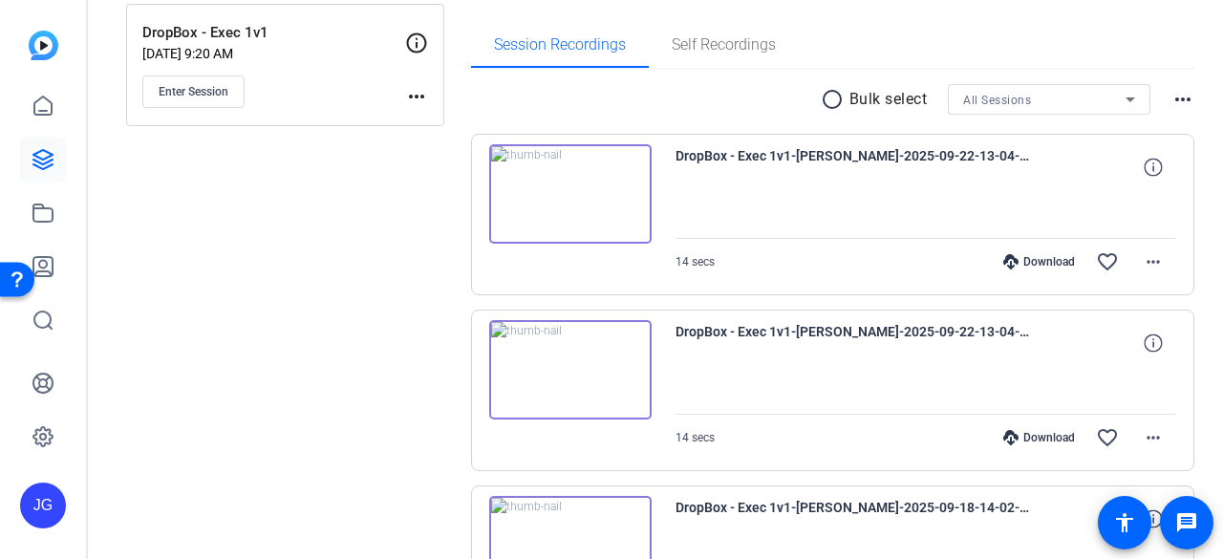
click at [564, 192] on img at bounding box center [570, 193] width 162 height 99
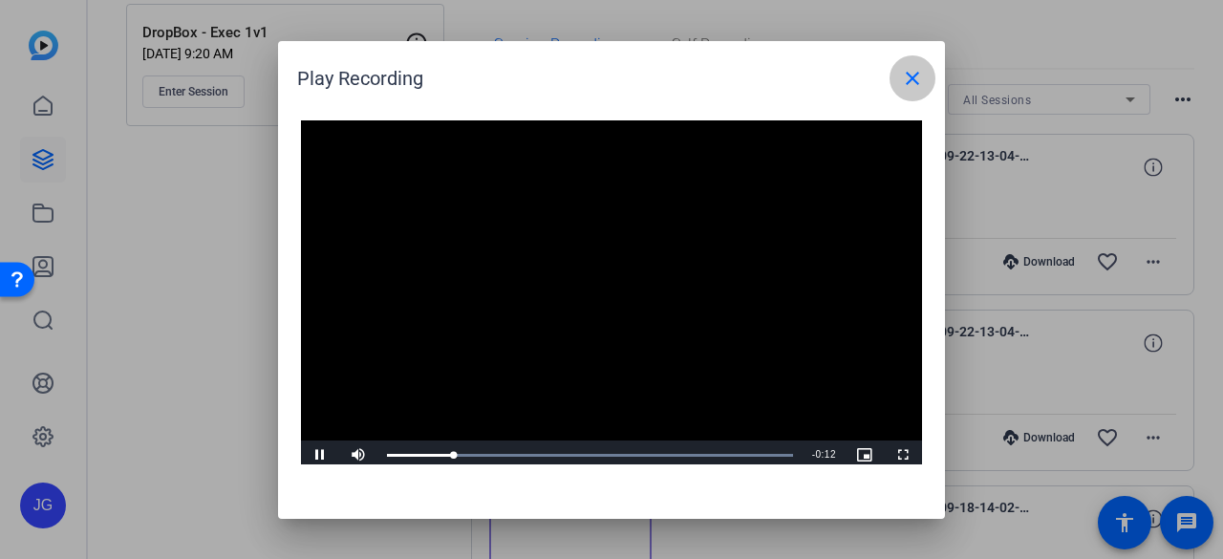
click at [919, 76] on mat-icon "close" at bounding box center [912, 78] width 23 height 23
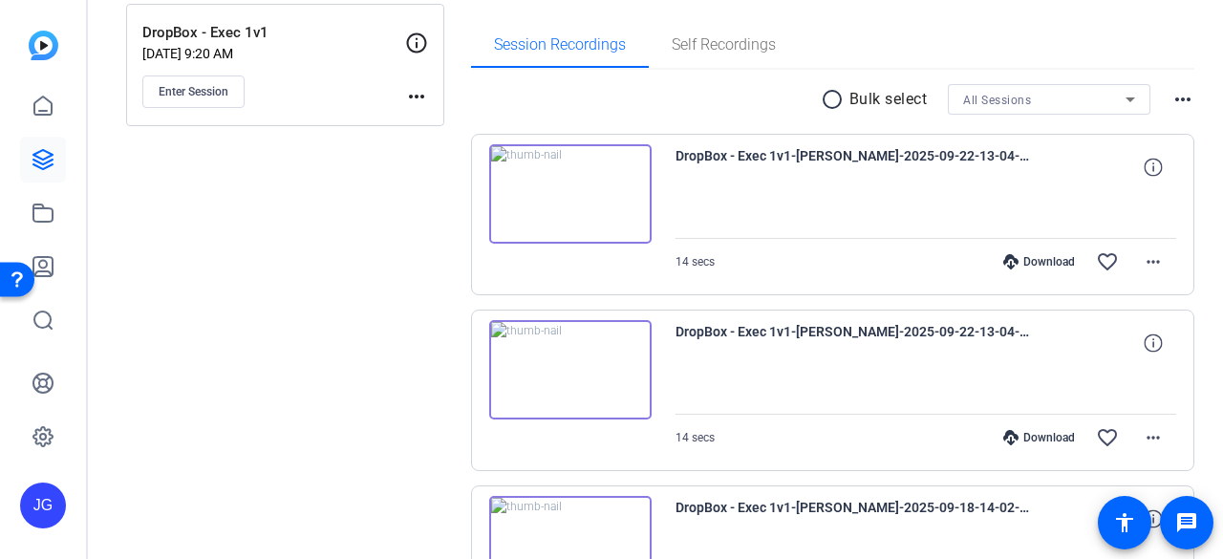
click at [568, 366] on img at bounding box center [570, 369] width 162 height 99
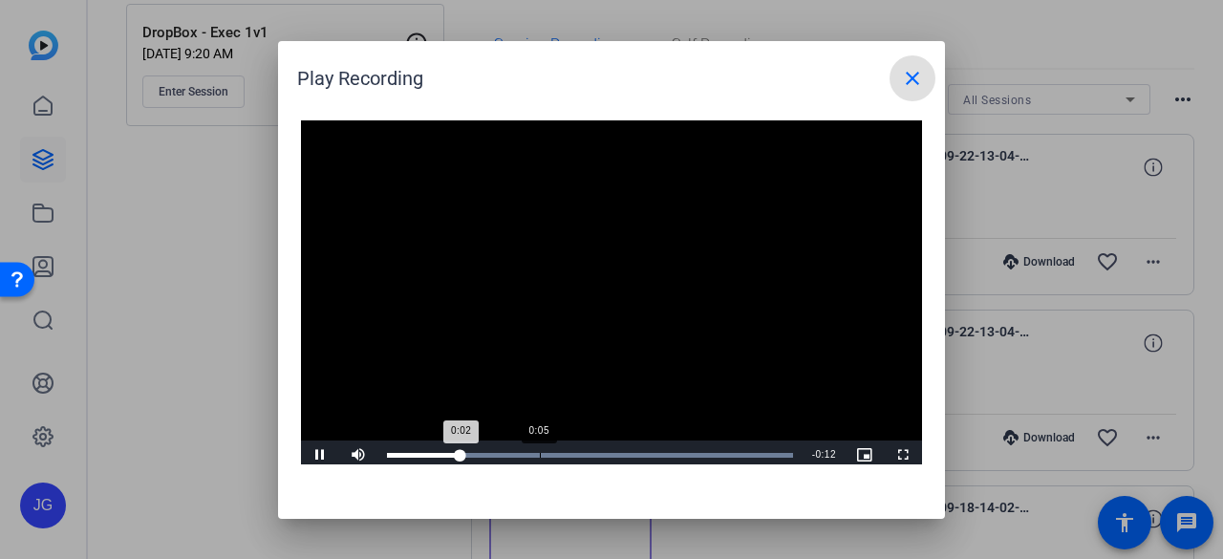
click at [539, 458] on div "Loaded : 100.00% 0:05 0:02" at bounding box center [590, 455] width 425 height 29
click at [618, 450] on div "Loaded : 100.00% 0:07 0:06" at bounding box center [590, 455] width 425 height 29
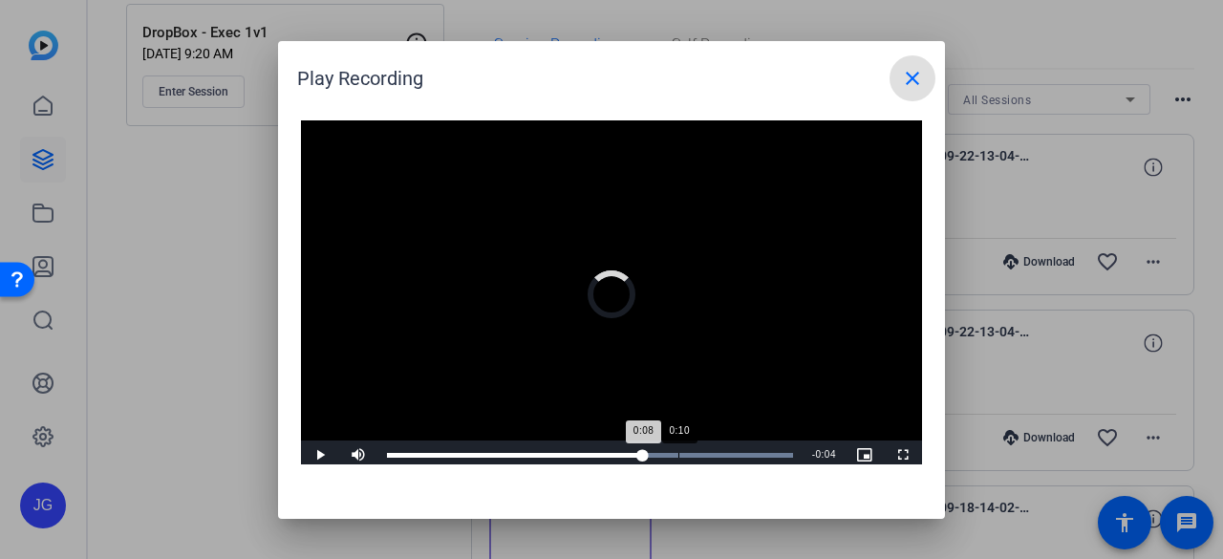
click at [679, 453] on div "0:10" at bounding box center [679, 455] width 1 height 5
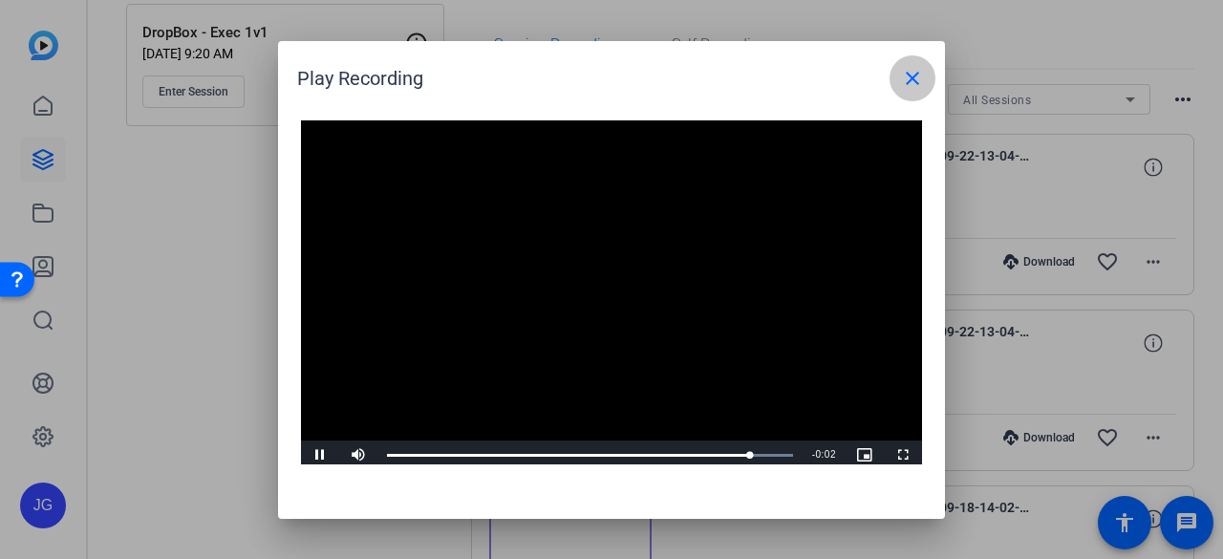
click at [915, 80] on mat-icon "close" at bounding box center [912, 78] width 23 height 23
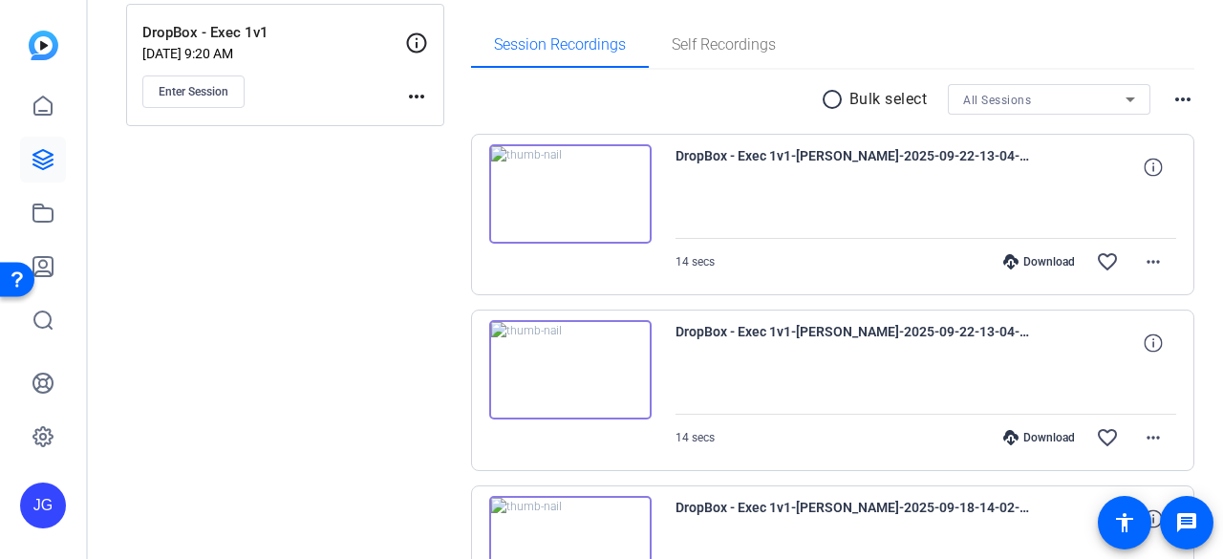
drag, startPoint x: 826, startPoint y: 8, endPoint x: 638, endPoint y: 76, distance: 199.6
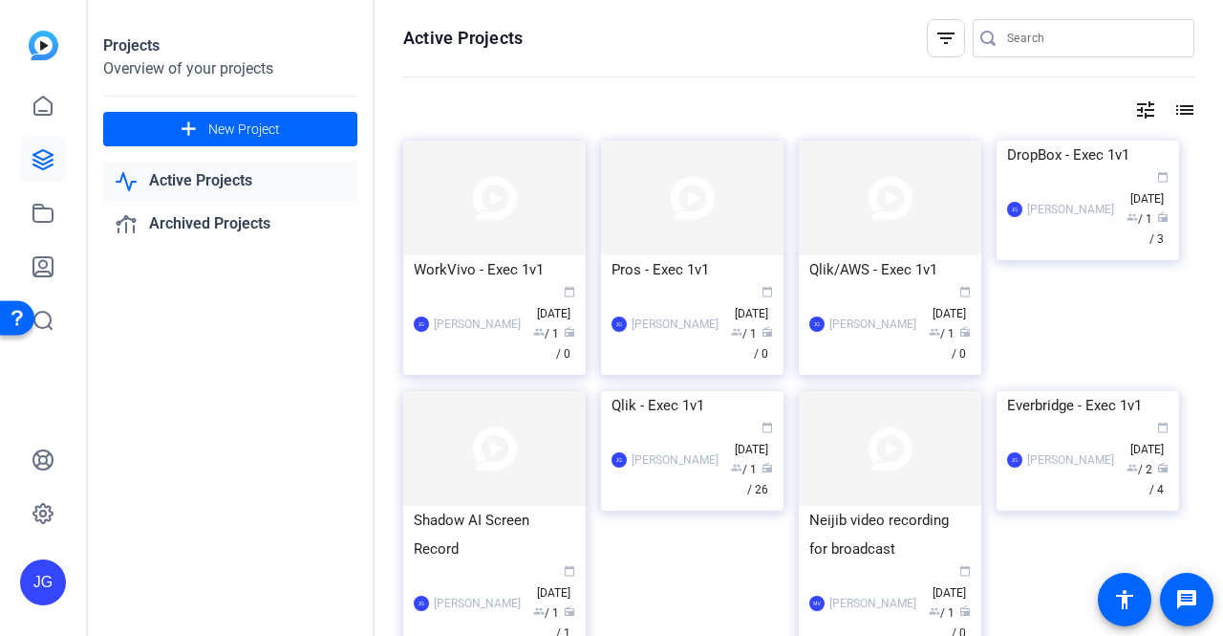
click at [276, 184] on link "Active Projects" at bounding box center [230, 181] width 254 height 39
click at [222, 186] on link "Active Projects" at bounding box center [230, 181] width 254 height 39
click at [1054, 249] on div "JG Jeff Grettler calendar_today Sep 10 group / 1 radio / 3" at bounding box center [1088, 209] width 162 height 80
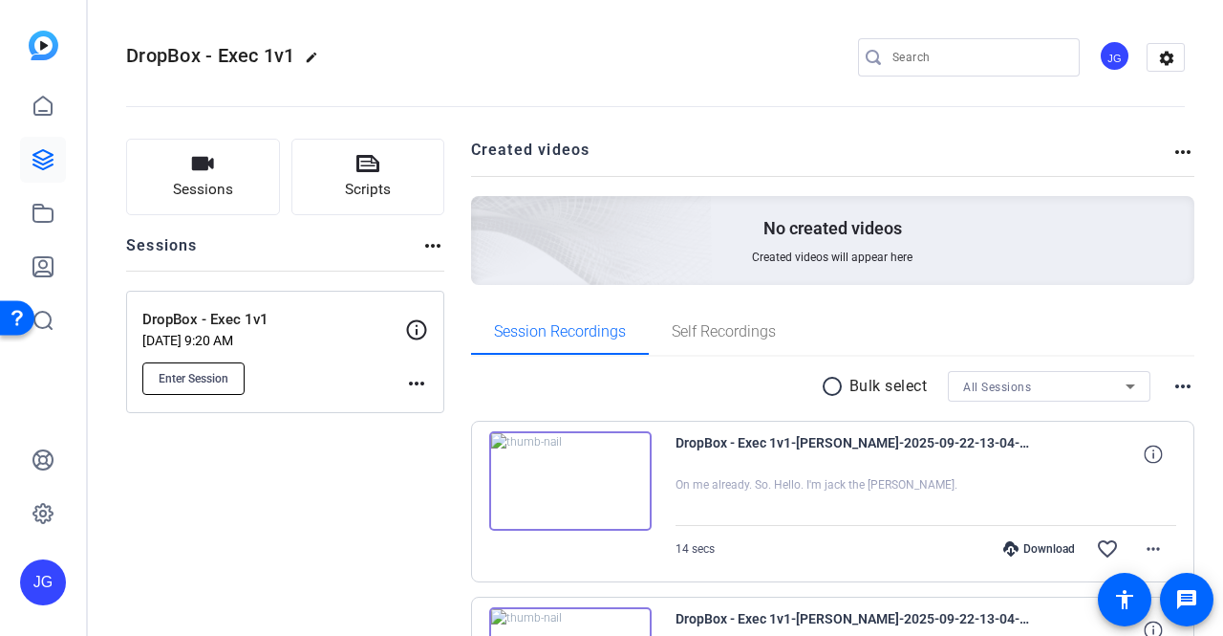
click at [226, 378] on span "Enter Session" at bounding box center [194, 378] width 70 height 15
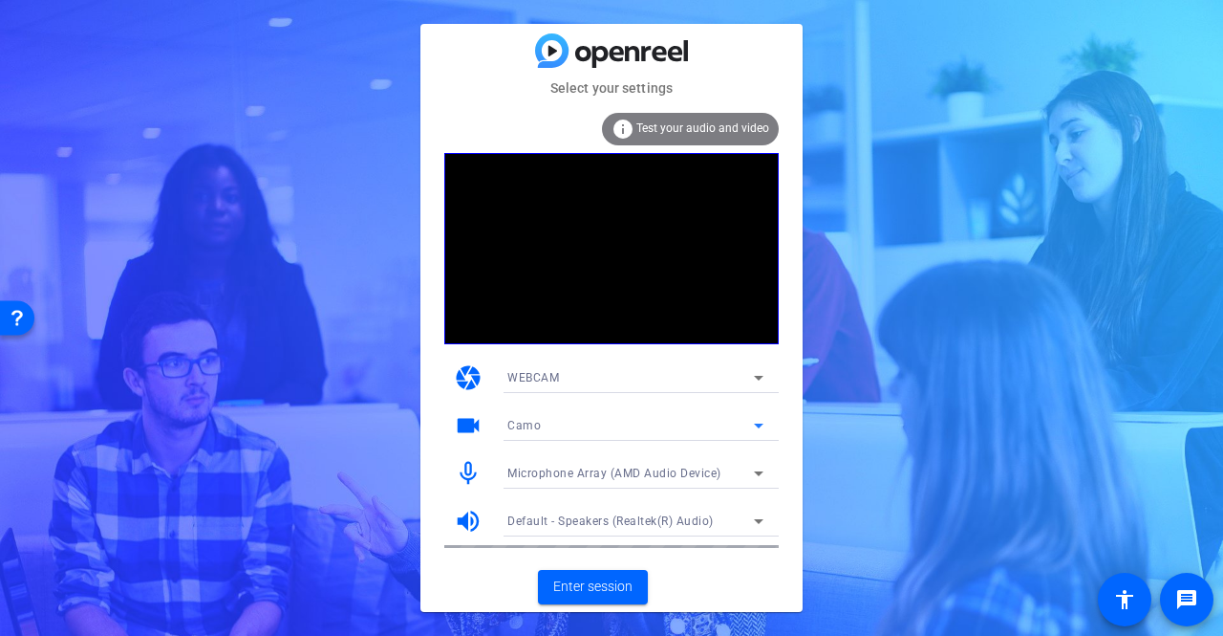
click at [759, 426] on icon at bounding box center [759, 425] width 10 height 5
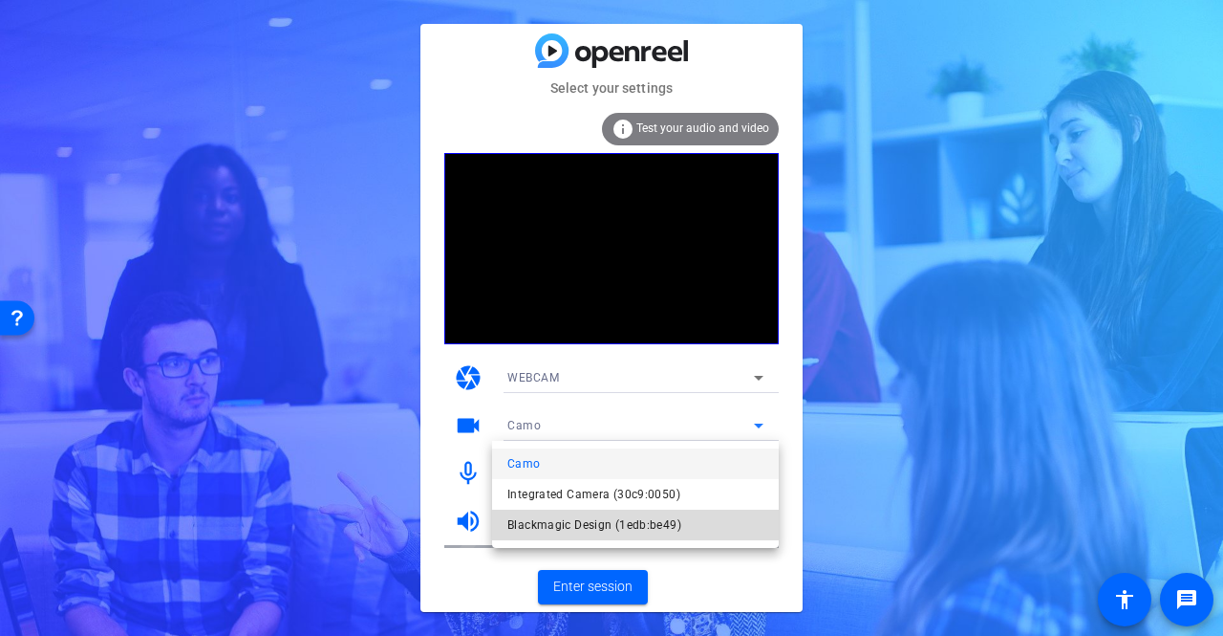
click at [685, 529] on mat-option "Blackmagic Design (1edb:be49)" at bounding box center [635, 524] width 287 height 31
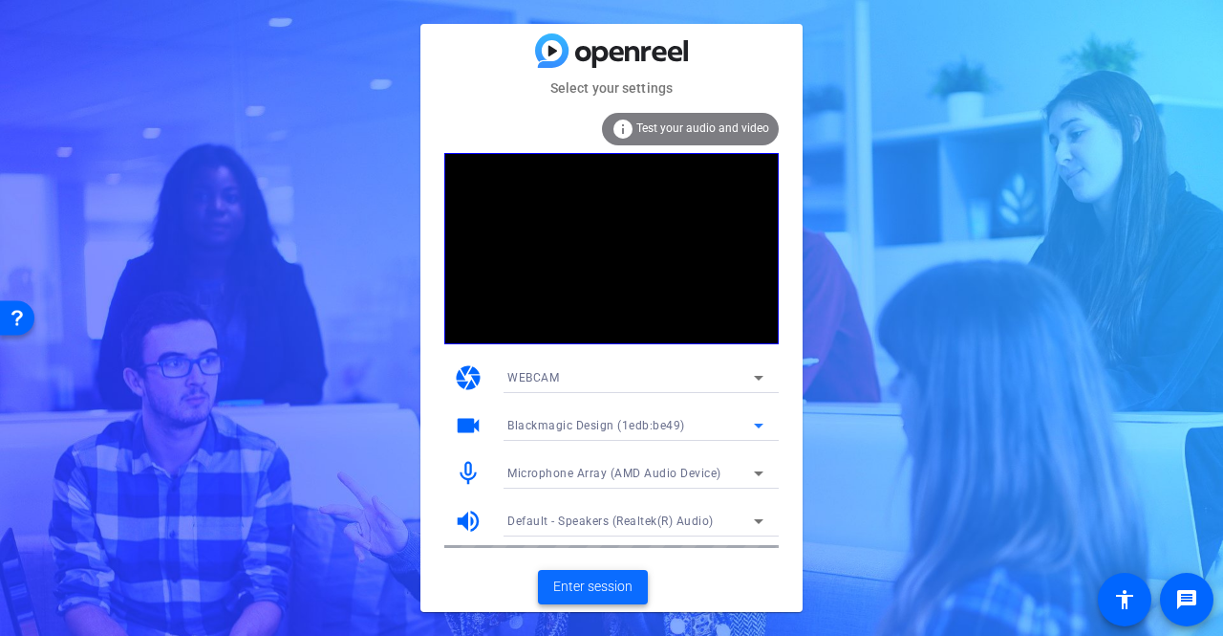
click at [615, 586] on span "Enter session" at bounding box center [592, 586] width 79 height 20
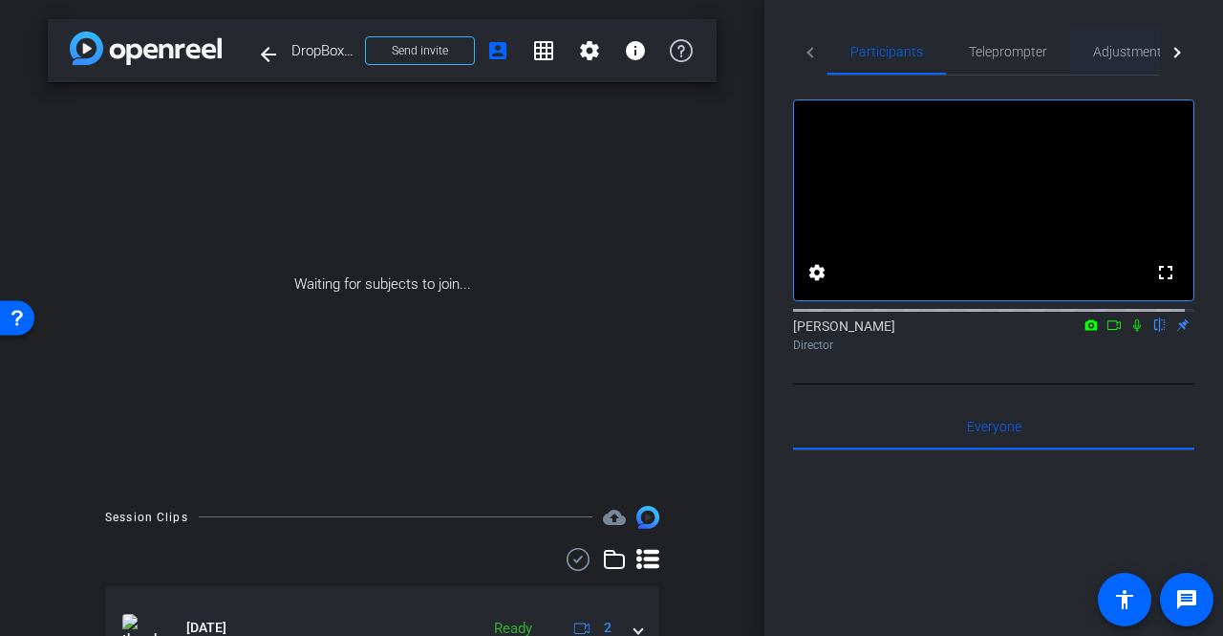
drag, startPoint x: 1065, startPoint y: 244, endPoint x: 1134, endPoint y: 53, distance: 203.5
click at [1134, 53] on div "Participants Teleprompter Adjustments Live fullscreen settings Jeff Grettler fl…" at bounding box center [993, 532] width 401 height 1007
click at [1134, 53] on span "Adjustments" at bounding box center [1131, 51] width 76 height 13
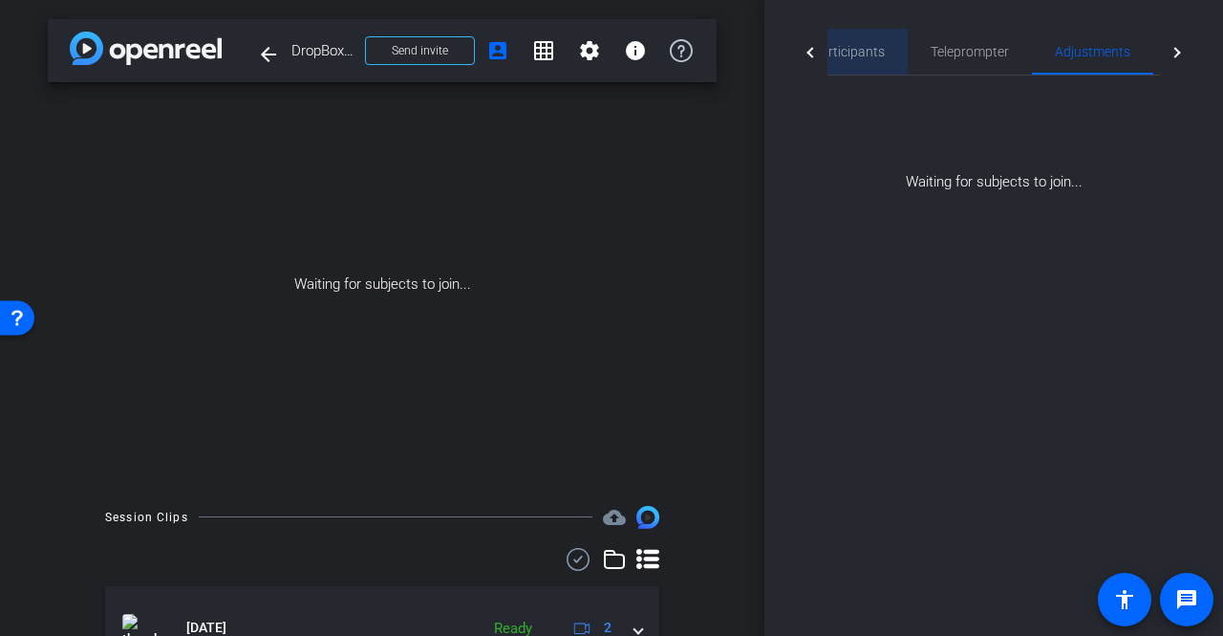
click at [867, 55] on span "Participants" at bounding box center [848, 51] width 73 height 13
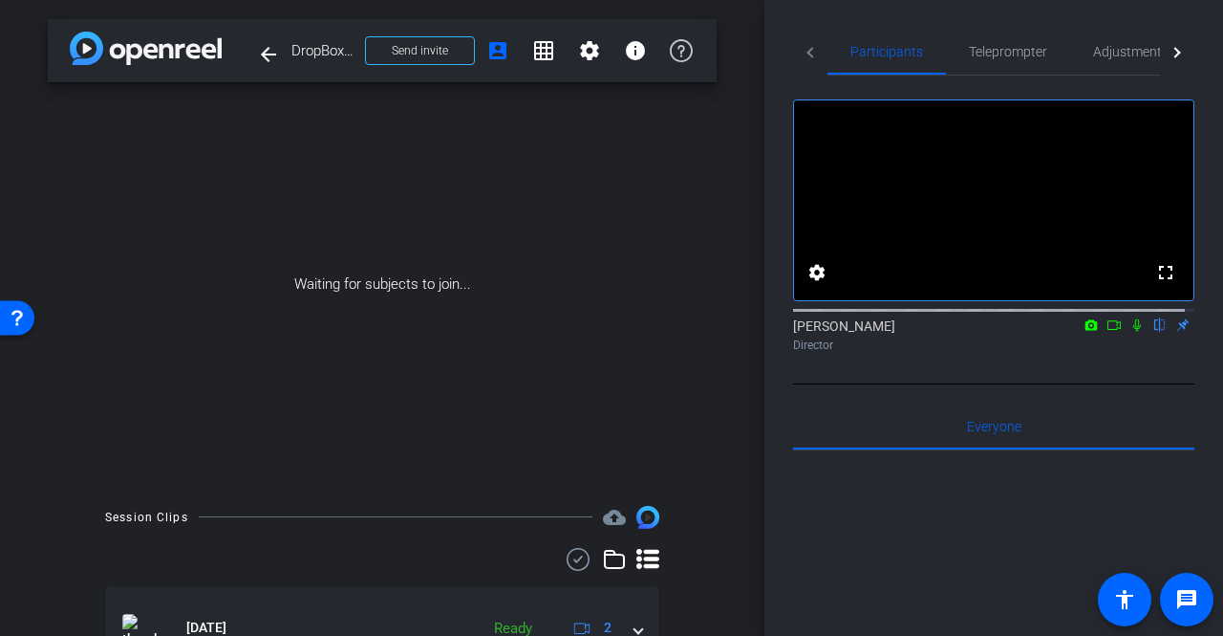
click at [1047, 184] on video at bounding box center [993, 200] width 399 height 200
click at [581, 54] on mat-icon "settings" at bounding box center [589, 50] width 23 height 23
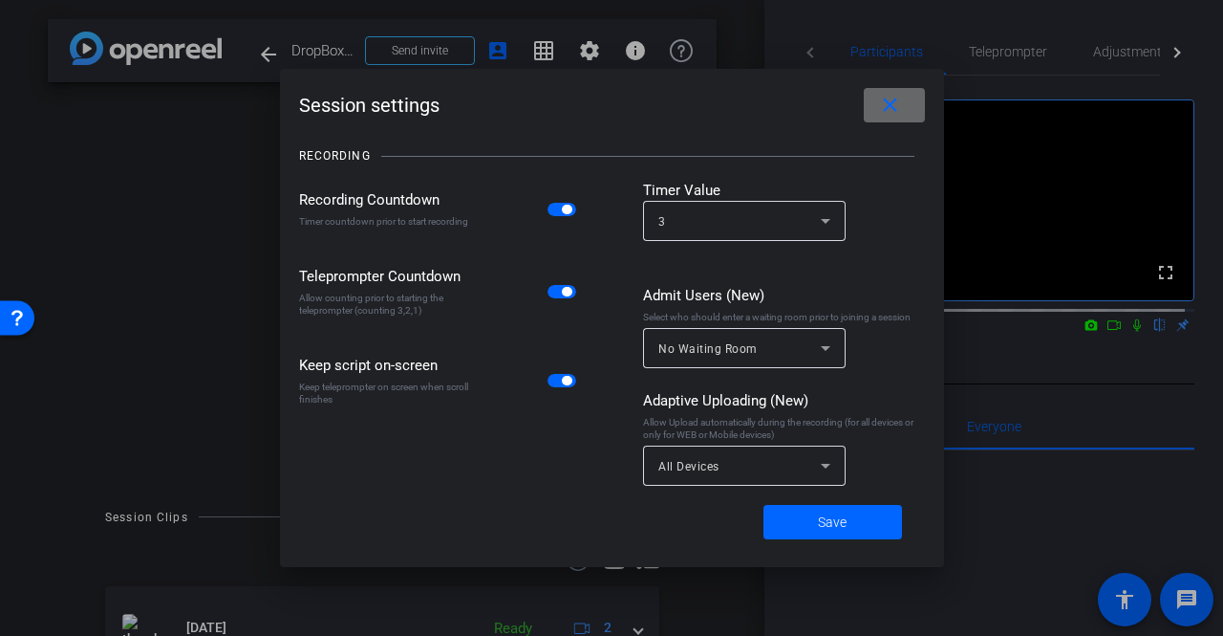
click at [887, 112] on mat-icon "close" at bounding box center [890, 106] width 24 height 24
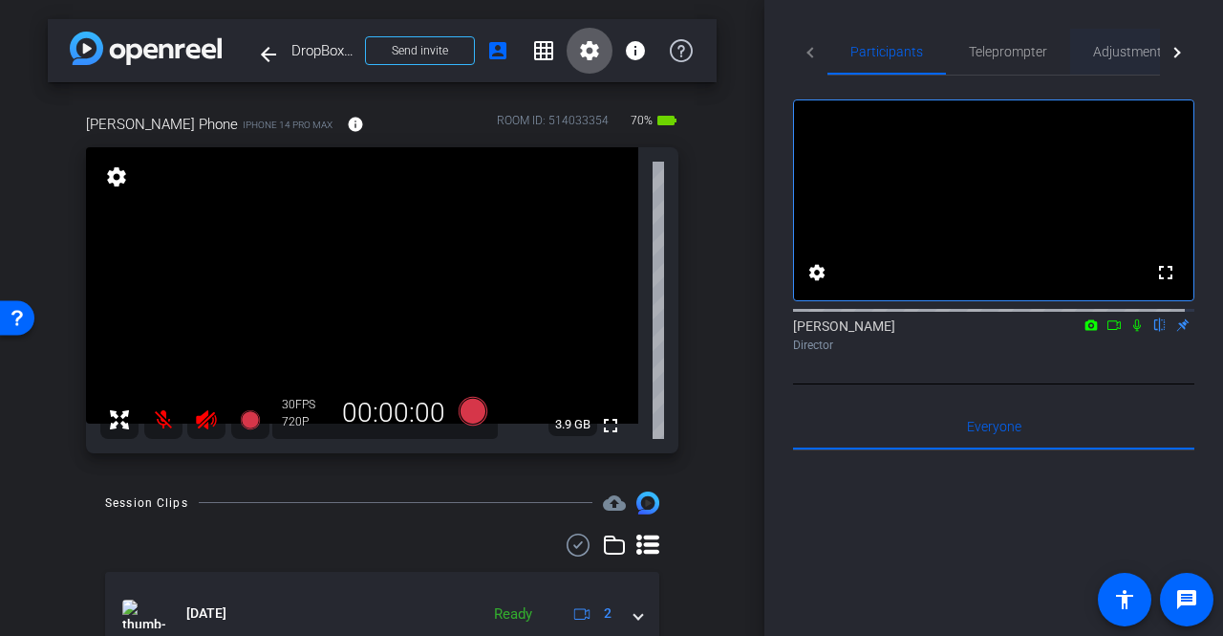
click at [1135, 55] on span "Adjustments" at bounding box center [1131, 51] width 76 height 13
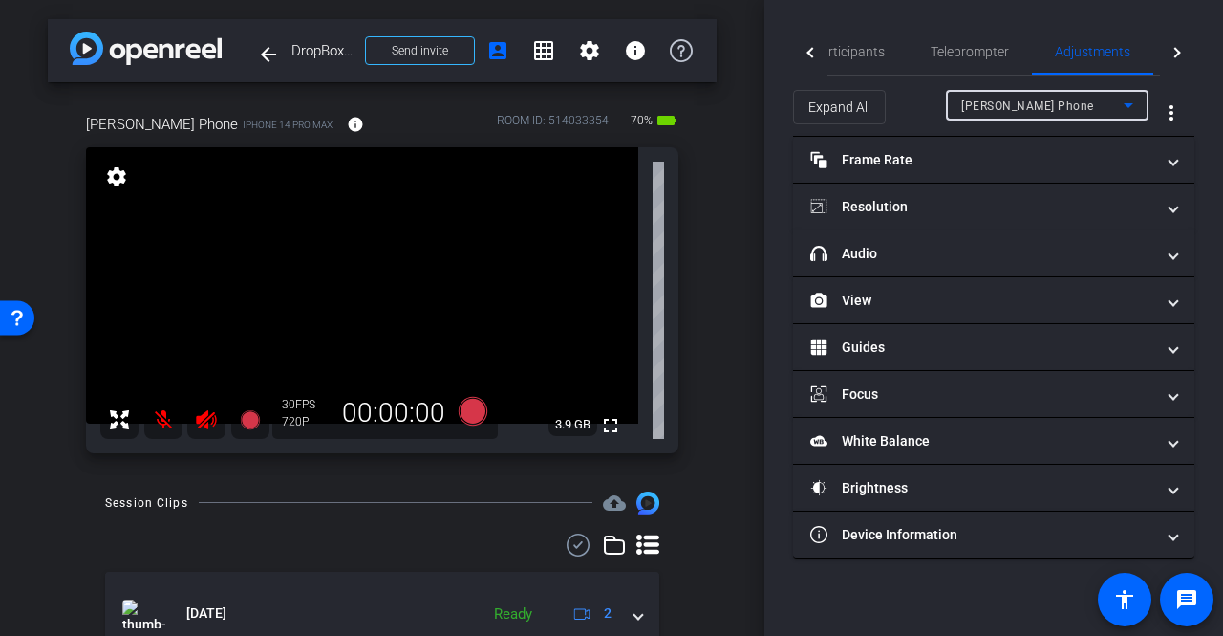
click at [1126, 106] on icon at bounding box center [1128, 105] width 23 height 23
click at [1126, 106] on div at bounding box center [611, 318] width 1223 height 636
click at [1126, 106] on icon at bounding box center [1128, 105] width 23 height 23
click at [269, 53] on div at bounding box center [611, 318] width 1223 height 636
click at [269, 53] on mat-icon "arrow_back" at bounding box center [268, 54] width 23 height 23
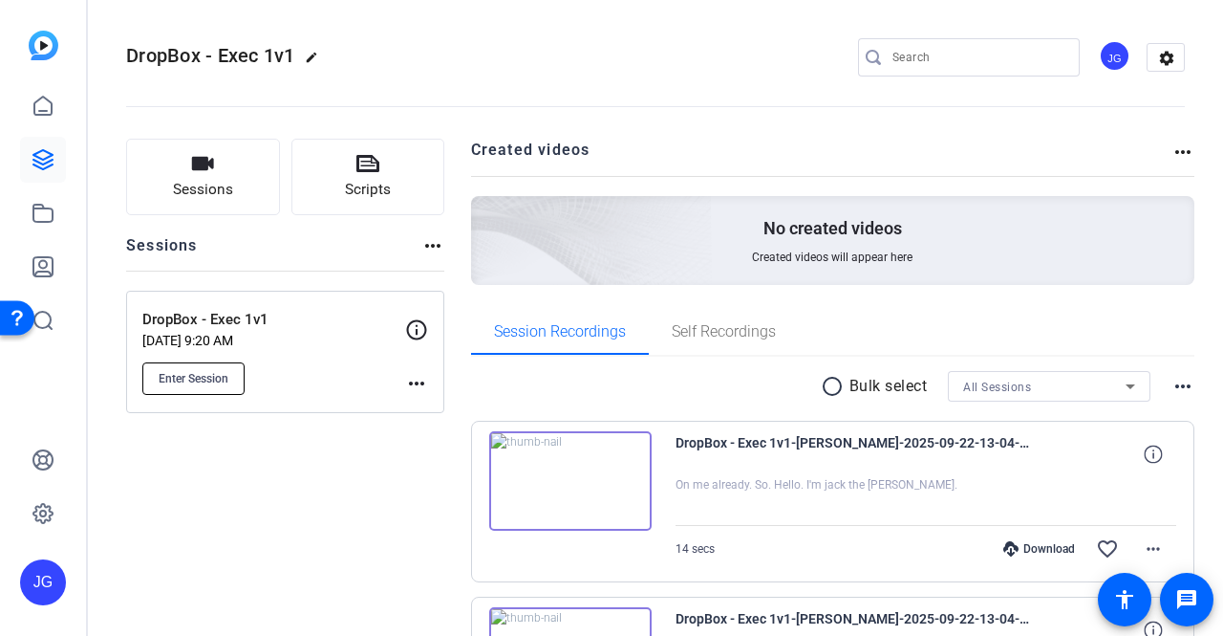
click at [219, 375] on span "Enter Session" at bounding box center [194, 378] width 70 height 15
click at [208, 371] on span "Enter Session" at bounding box center [194, 378] width 70 height 15
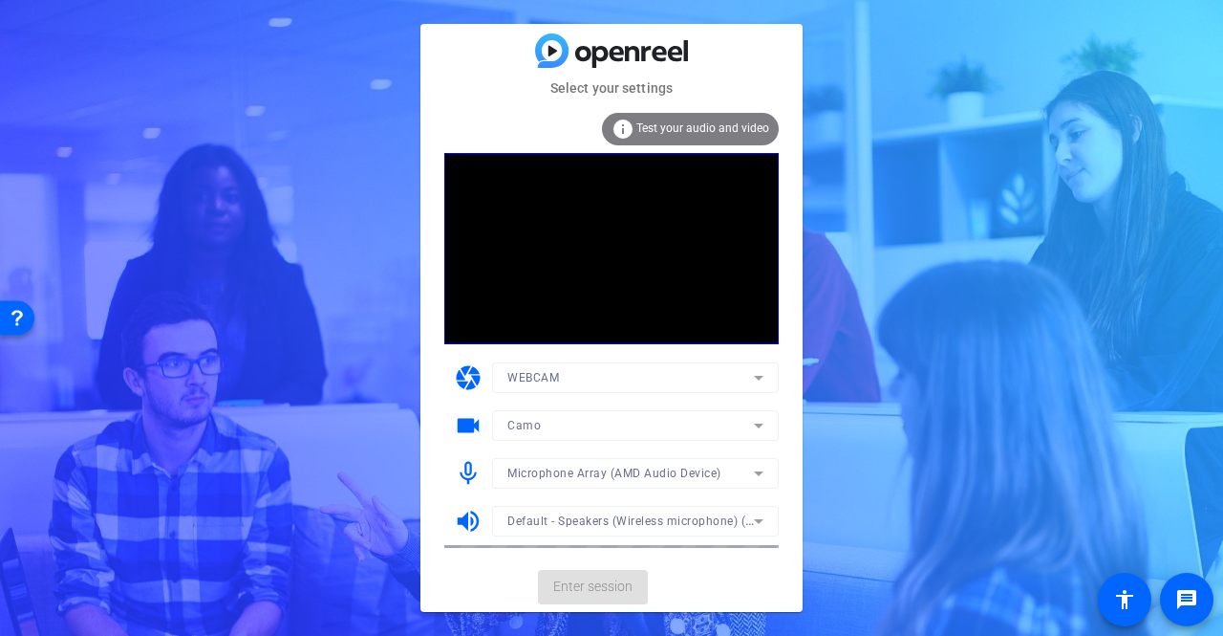
click at [757, 385] on mat-form-field "WEBCAM" at bounding box center [635, 377] width 287 height 31
click at [751, 427] on icon at bounding box center [758, 425] width 23 height 23
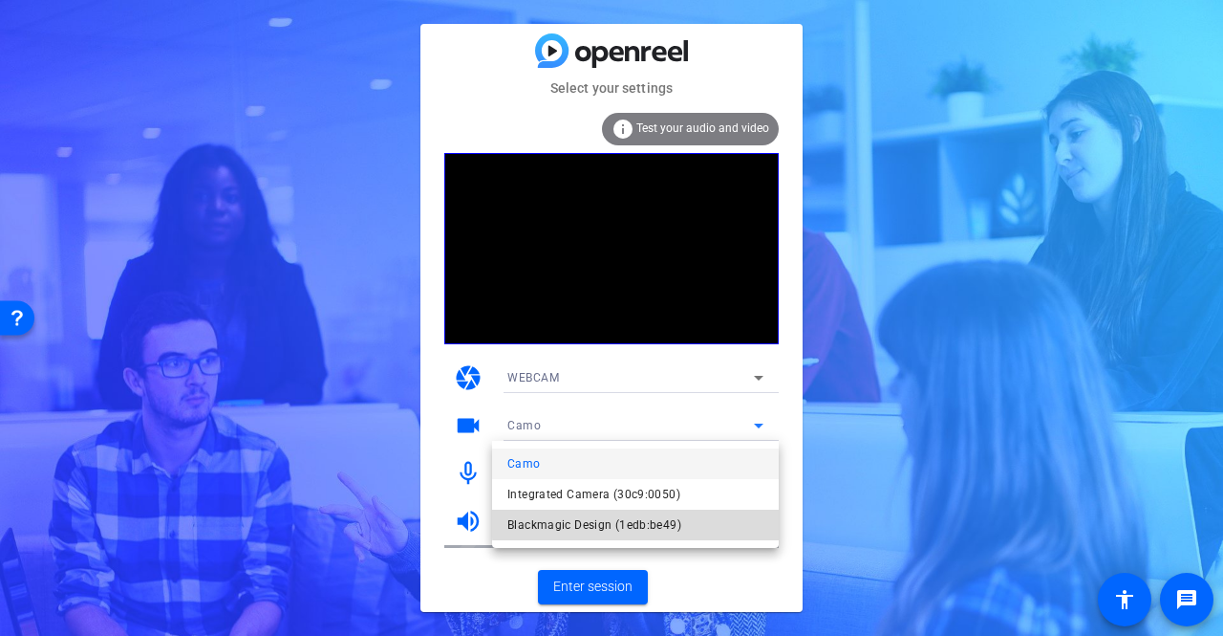
click at [691, 518] on mat-option "Blackmagic Design (1edb:be49)" at bounding box center [635, 524] width 287 height 31
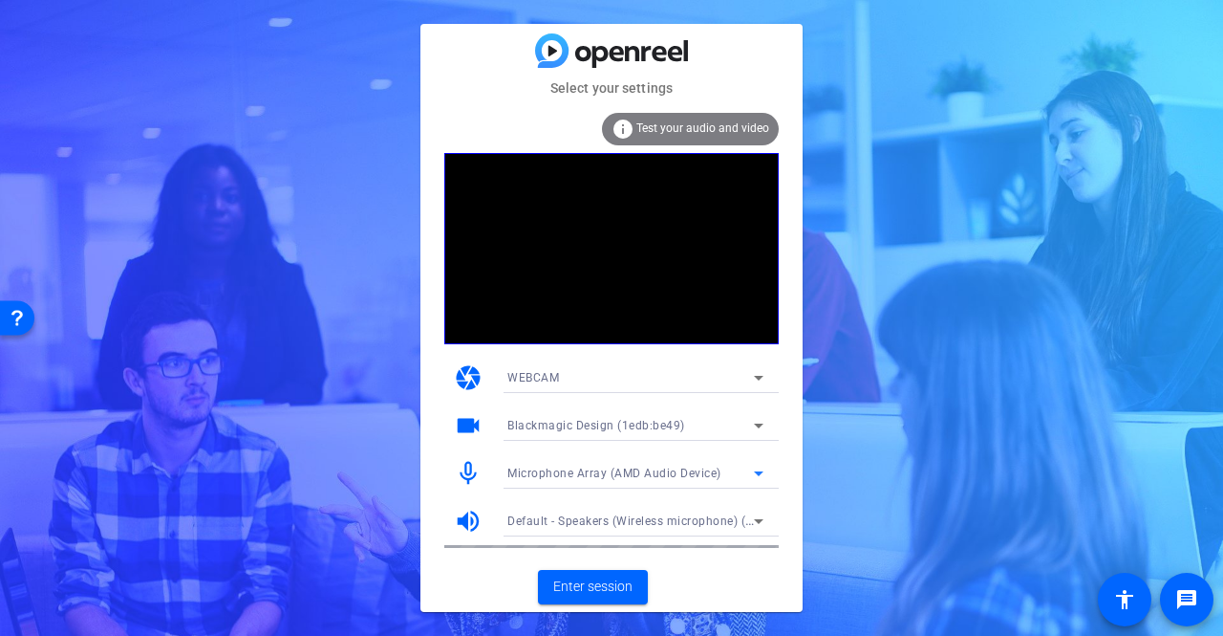
click at [717, 464] on div "Microphone Array (AMD Audio Device)" at bounding box center [630, 473] width 247 height 24
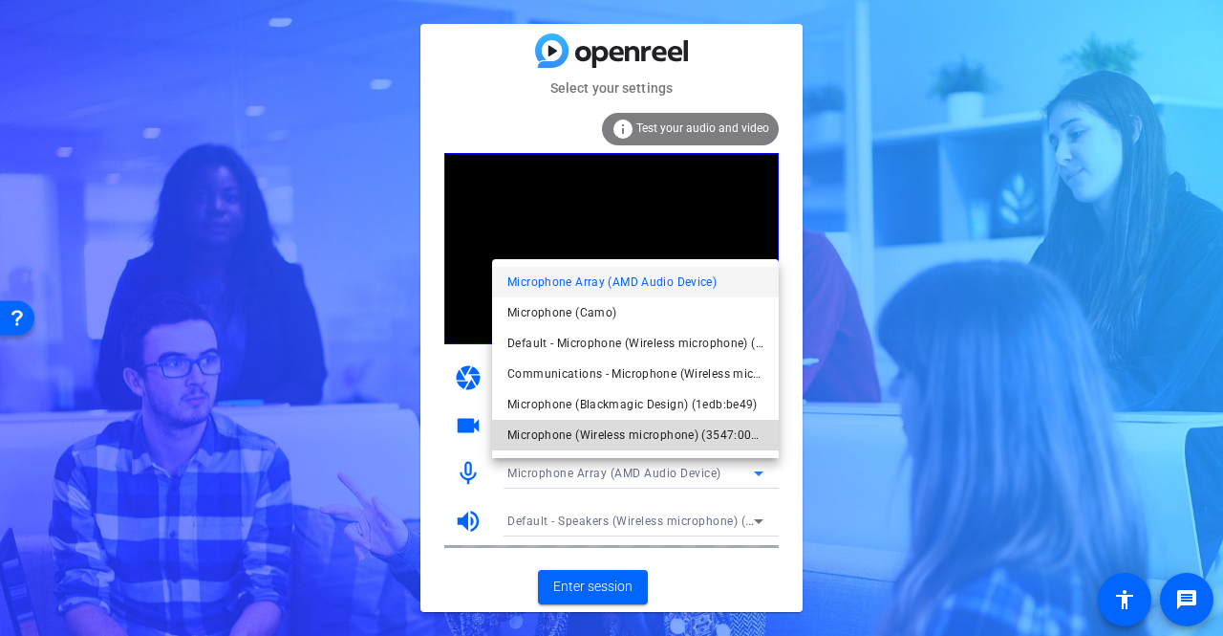
click at [721, 433] on span "Microphone (Wireless microphone) (3547:0001)" at bounding box center [635, 434] width 256 height 23
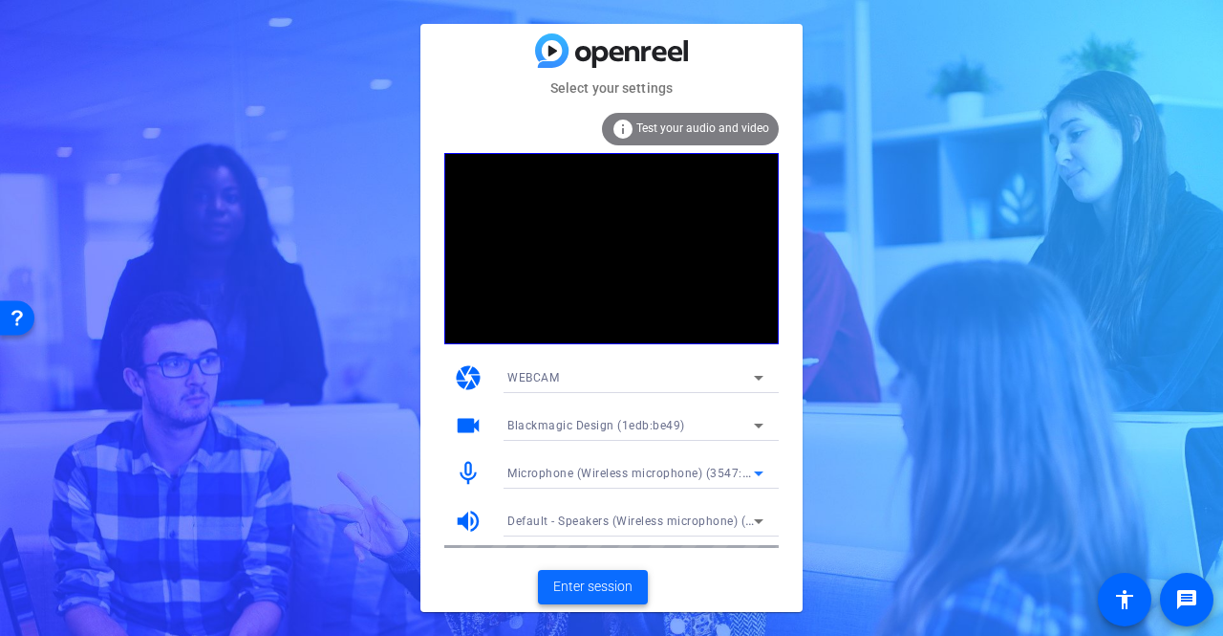
click at [620, 577] on span "Enter session" at bounding box center [592, 586] width 79 height 20
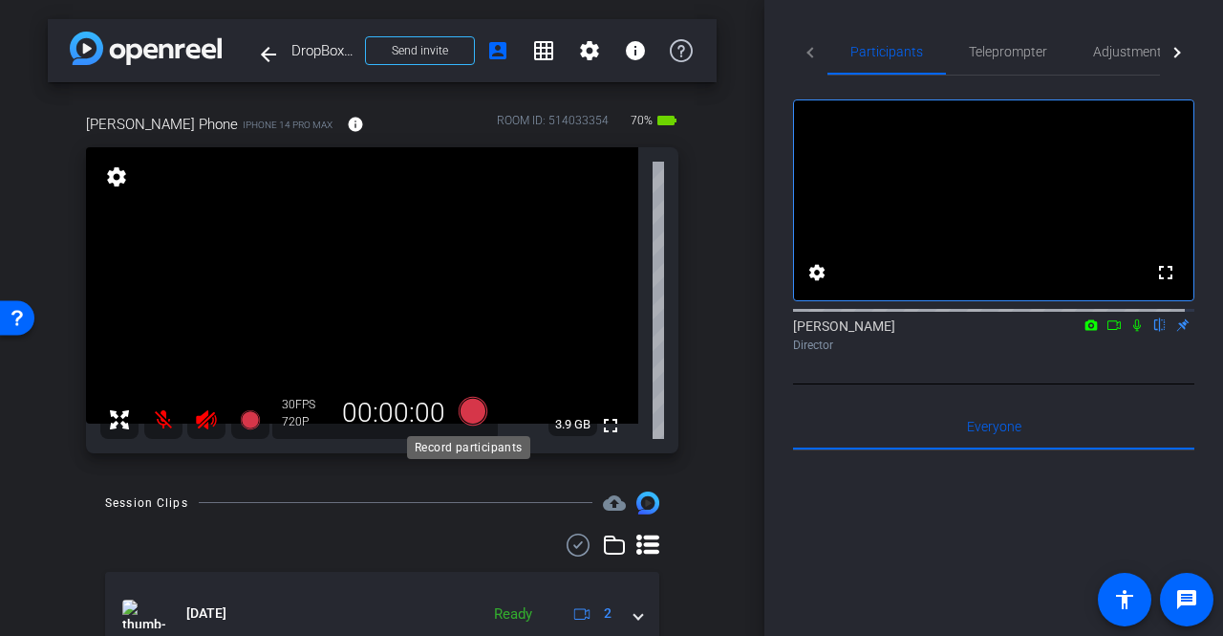
click at [465, 406] on icon at bounding box center [473, 410] width 29 height 29
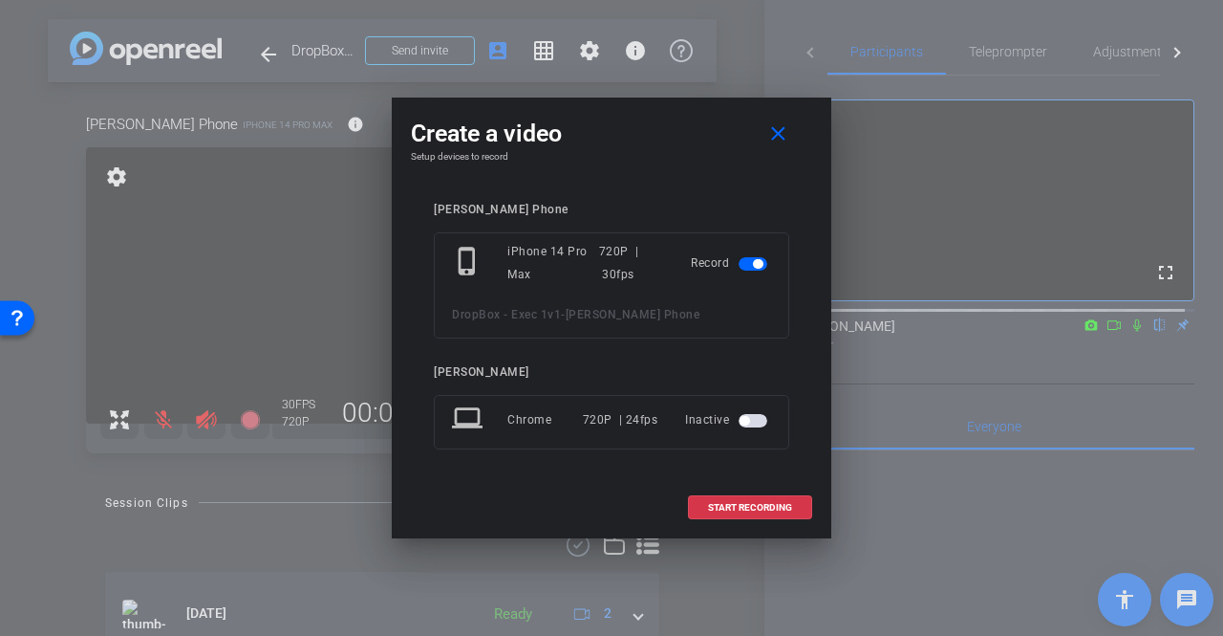
click at [755, 425] on span "button" at bounding box center [753, 420] width 29 height 13
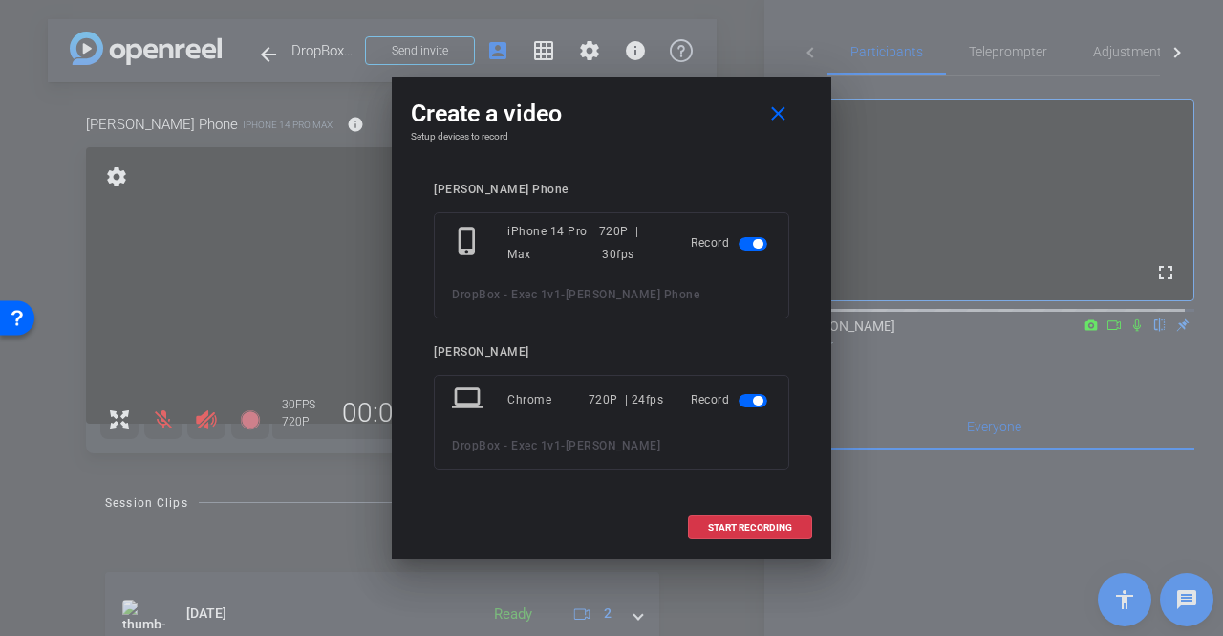
click at [744, 236] on mat-slide-toggle at bounding box center [755, 242] width 32 height 23
click at [745, 238] on span "button" at bounding box center [753, 243] width 29 height 13
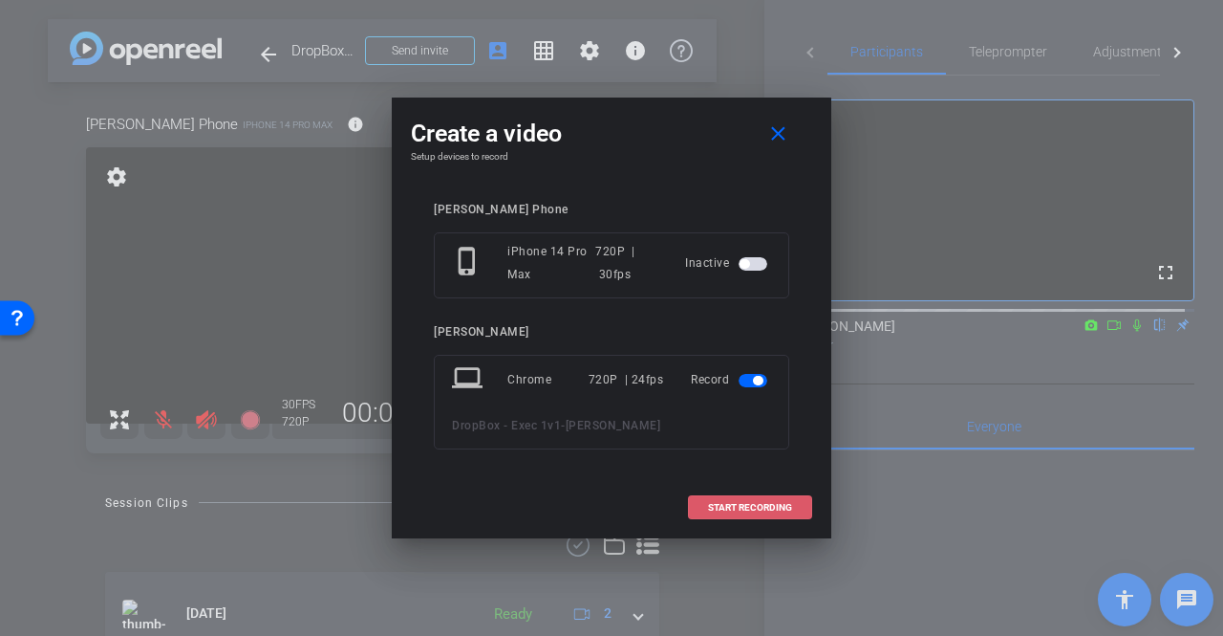
click at [781, 499] on span at bounding box center [750, 508] width 122 height 46
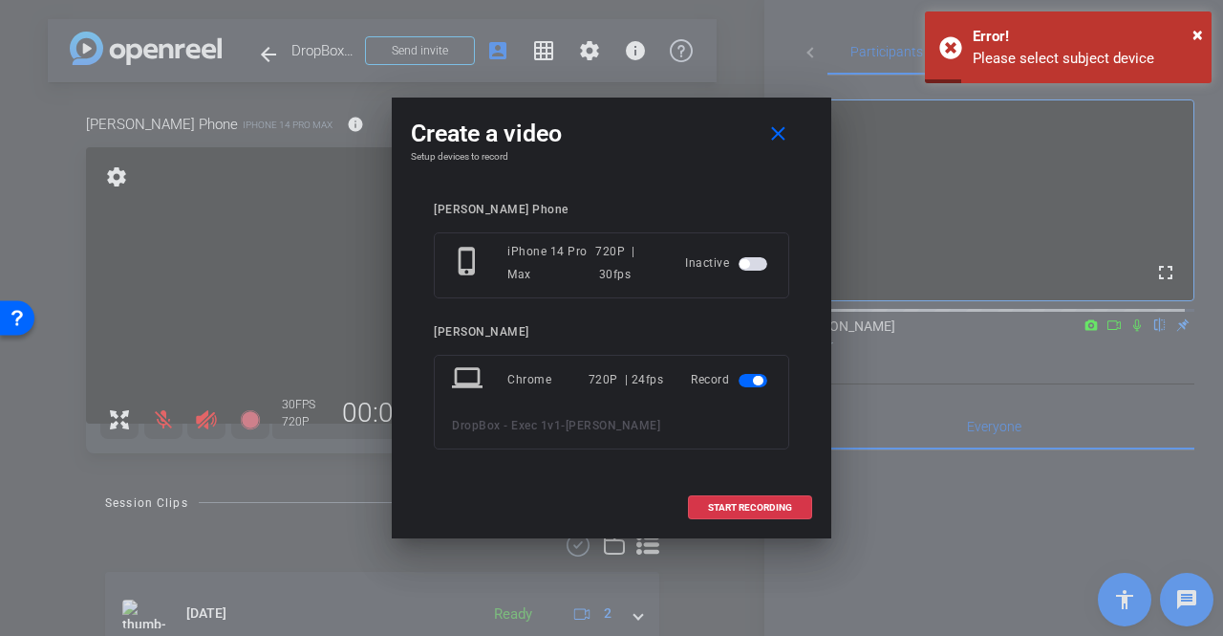
click at [757, 269] on span "button" at bounding box center [753, 263] width 29 height 13
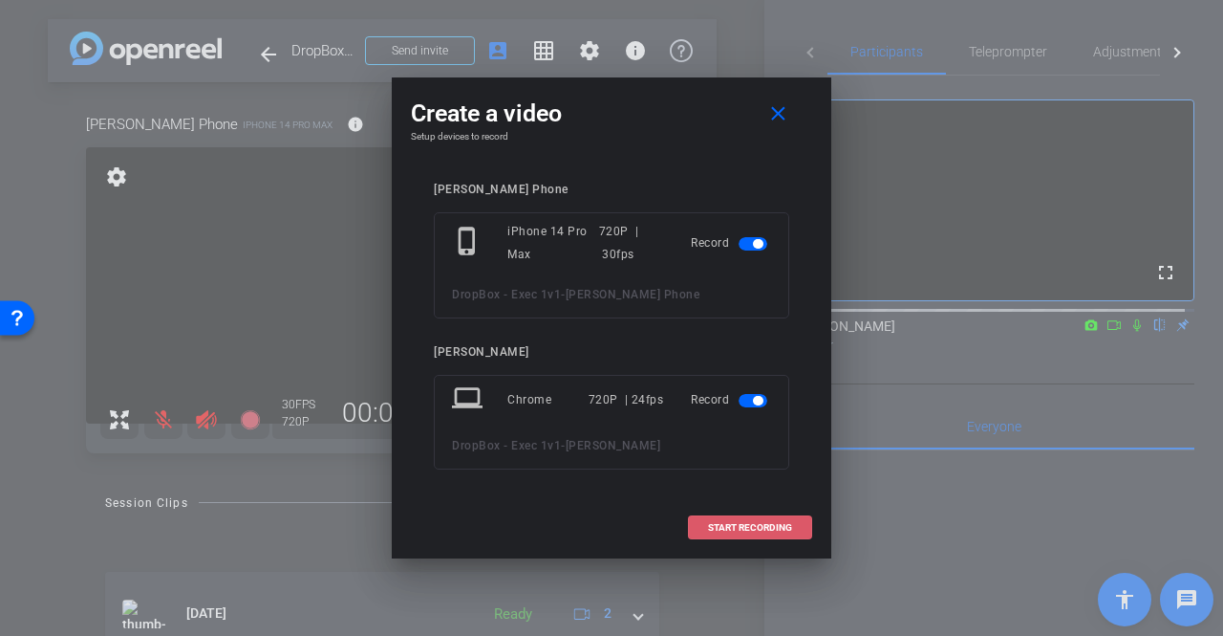
click at [768, 517] on span at bounding box center [750, 528] width 122 height 46
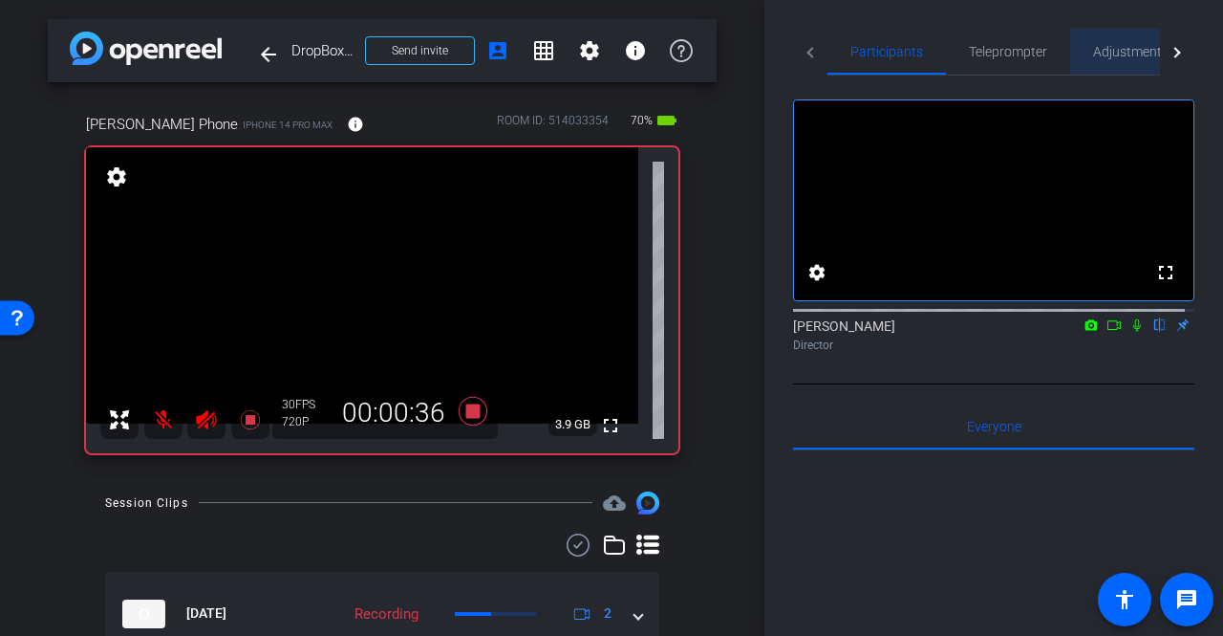
click at [1137, 49] on span "Adjustments" at bounding box center [1131, 51] width 76 height 13
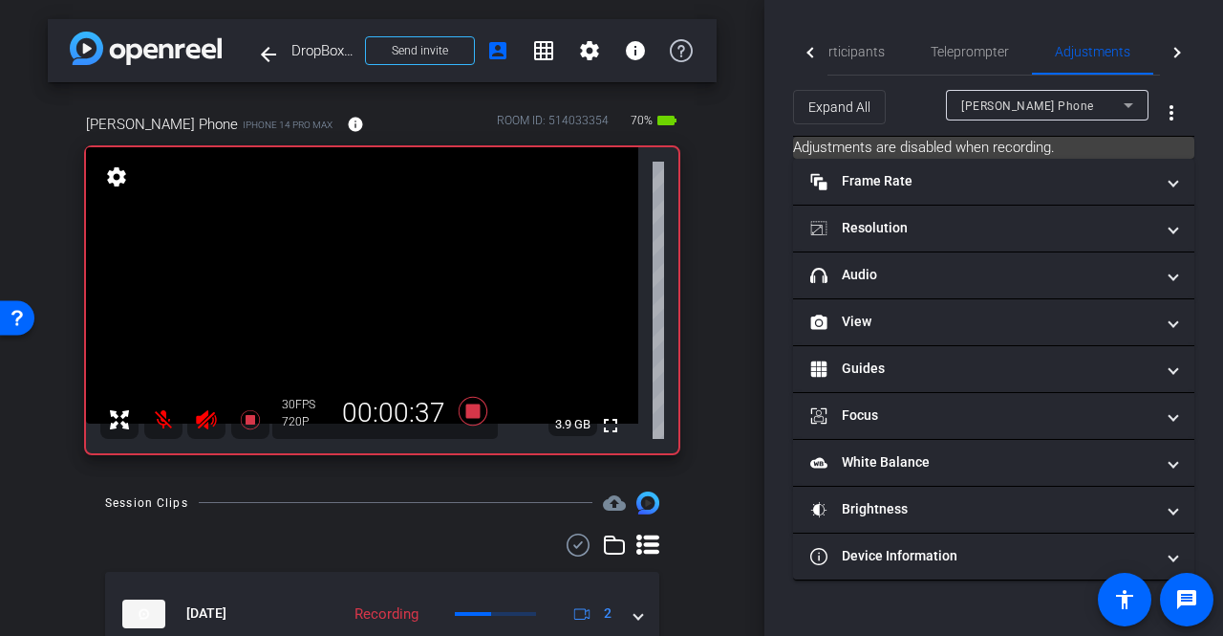
click at [1109, 101] on div "[PERSON_NAME] Phone" at bounding box center [1042, 106] width 162 height 24
click at [1109, 101] on div at bounding box center [611, 318] width 1223 height 636
click at [481, 416] on icon at bounding box center [473, 410] width 29 height 29
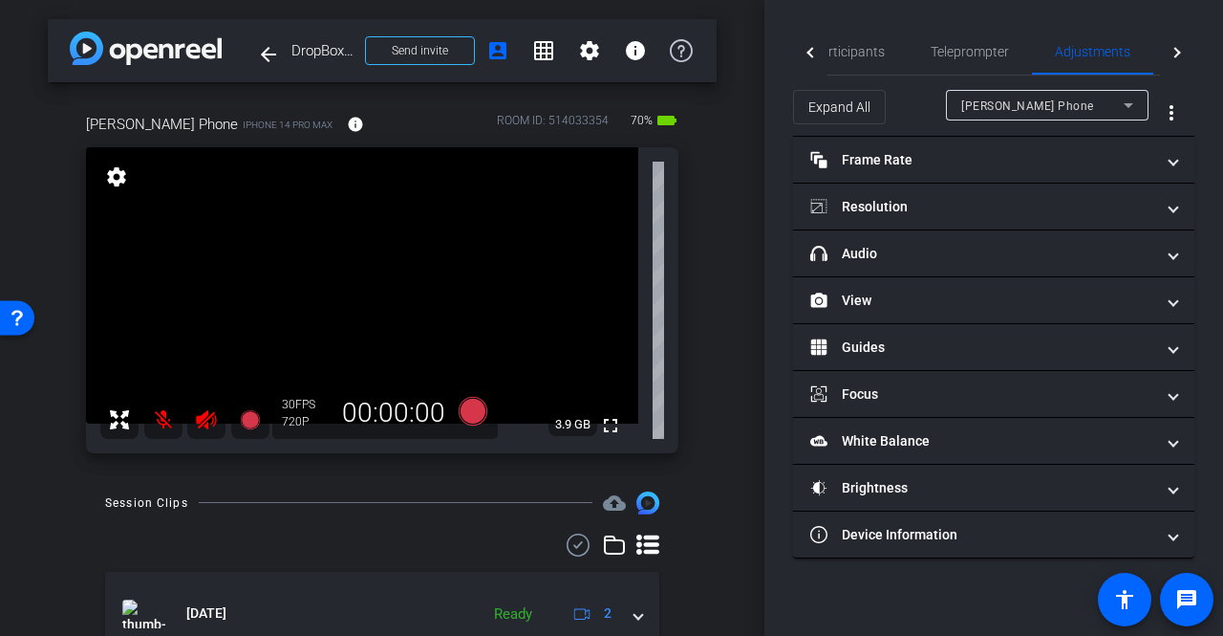
click at [833, 571] on div "Participants Teleprompter Adjustments Live settings [PERSON_NAME] flip Director…" at bounding box center [994, 318] width 459 height 636
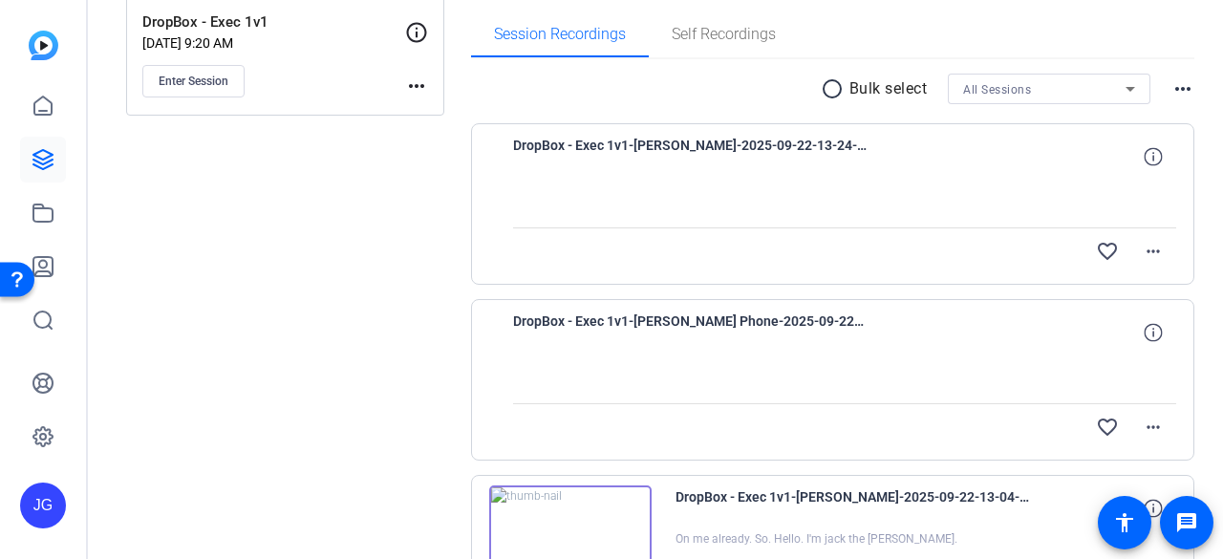
scroll to position [298, 0]
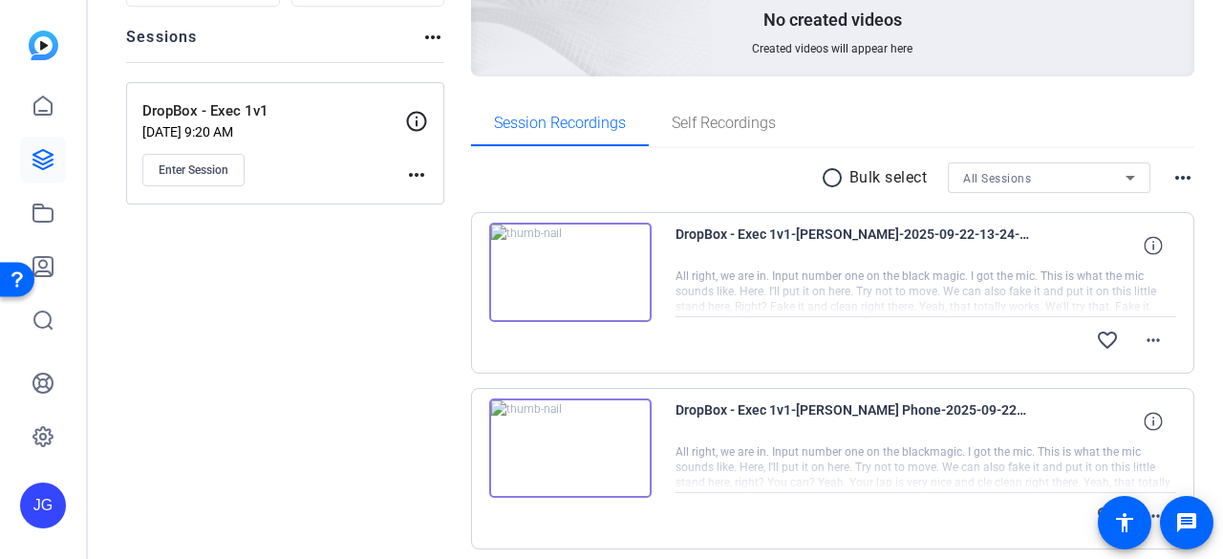
scroll to position [211, 0]
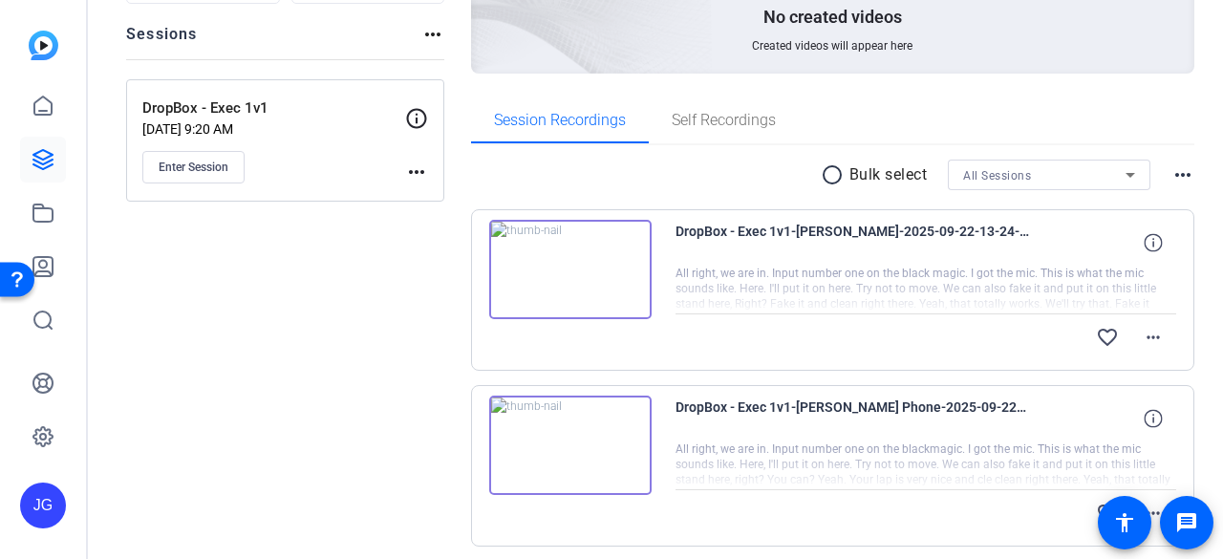
click at [568, 265] on img at bounding box center [570, 269] width 162 height 99
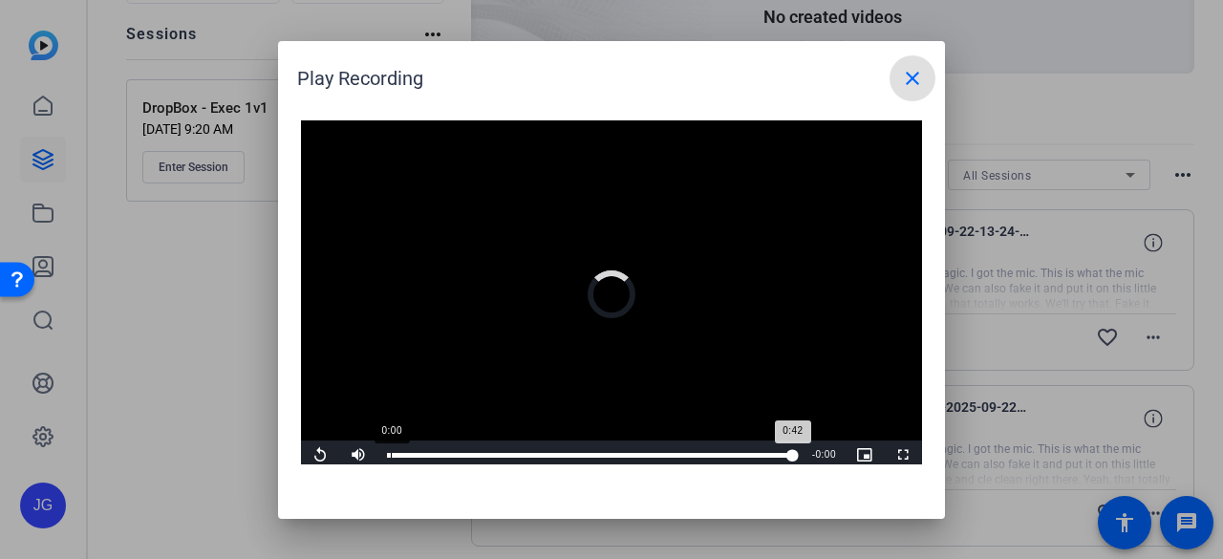
click at [391, 456] on div "Loaded : 100.00% 0:00 0:42" at bounding box center [590, 455] width 406 height 5
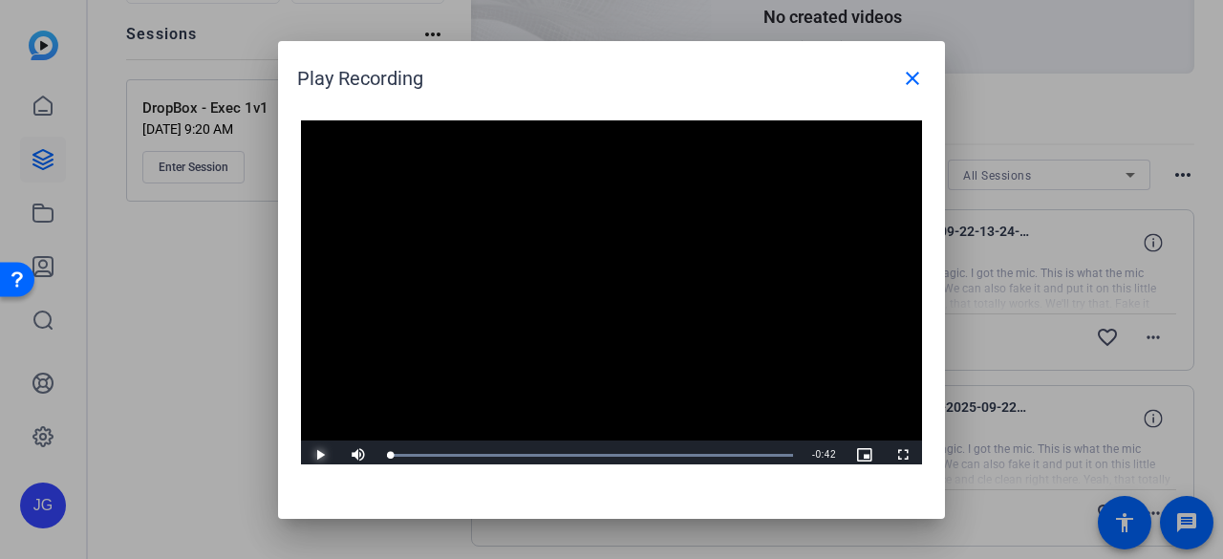
click at [321, 455] on span "Video Player" at bounding box center [320, 455] width 38 height 0
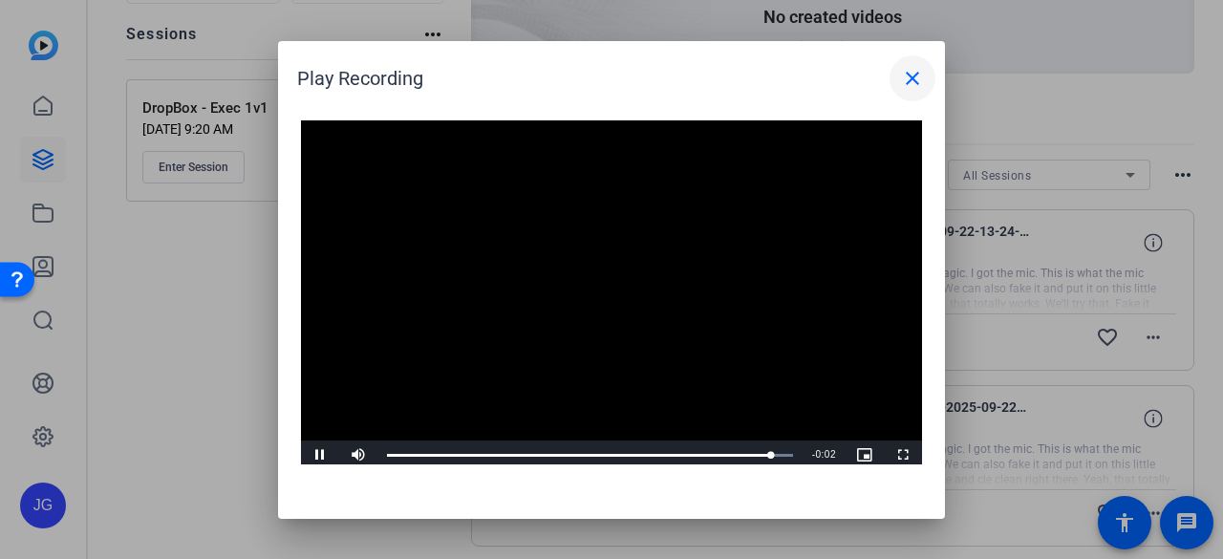
click at [916, 79] on mat-icon "close" at bounding box center [912, 78] width 23 height 23
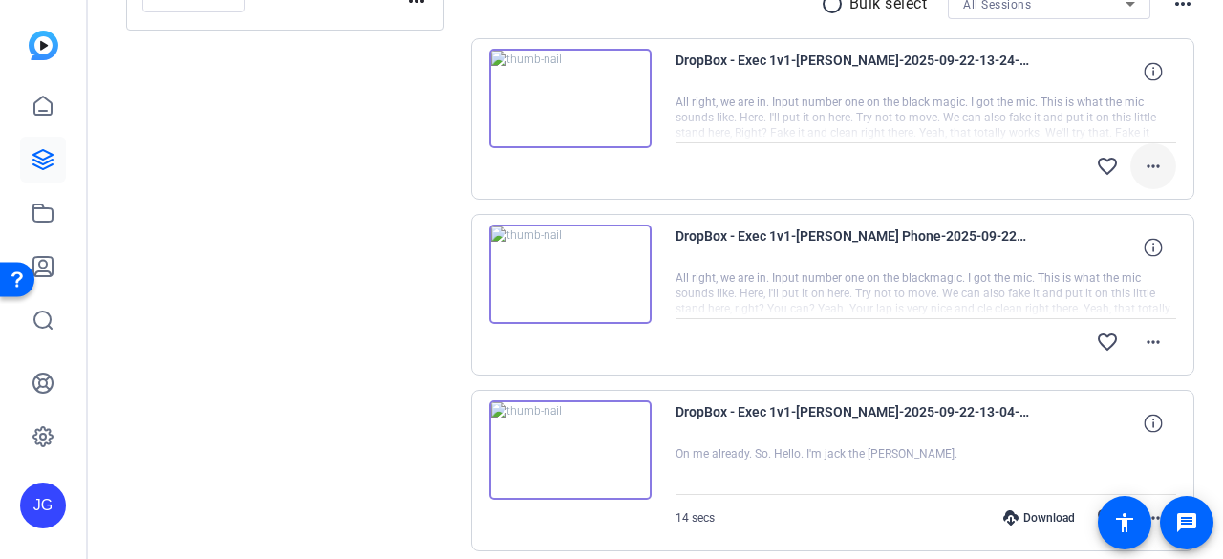
scroll to position [380, 0]
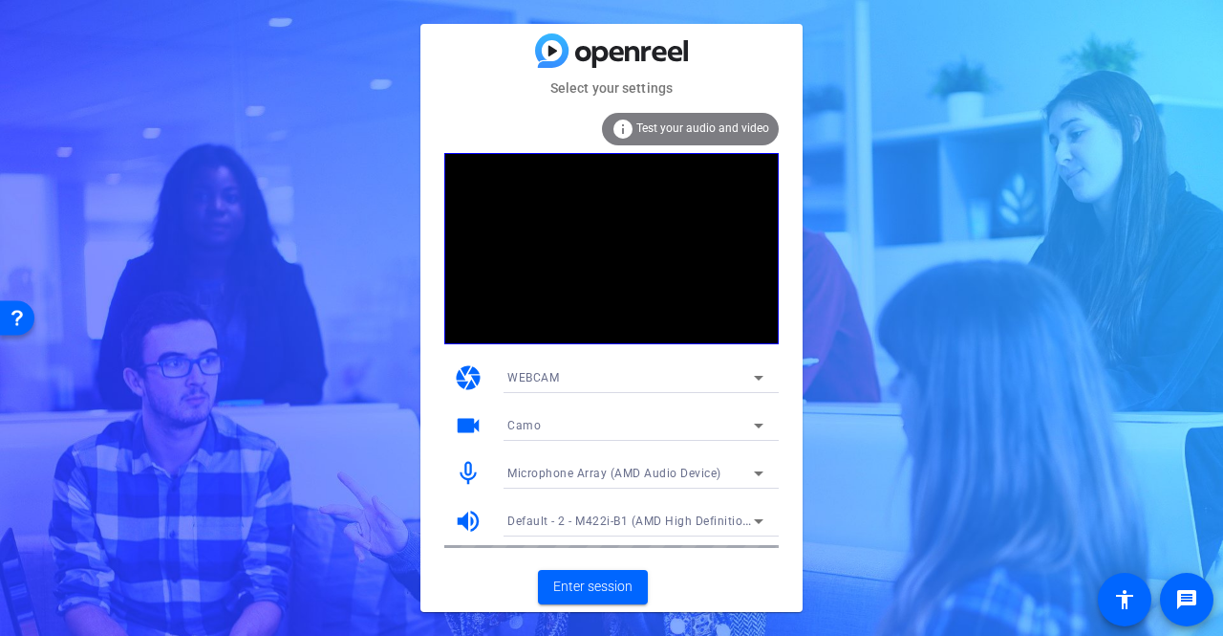
click at [651, 435] on div "Camo" at bounding box center [630, 425] width 247 height 24
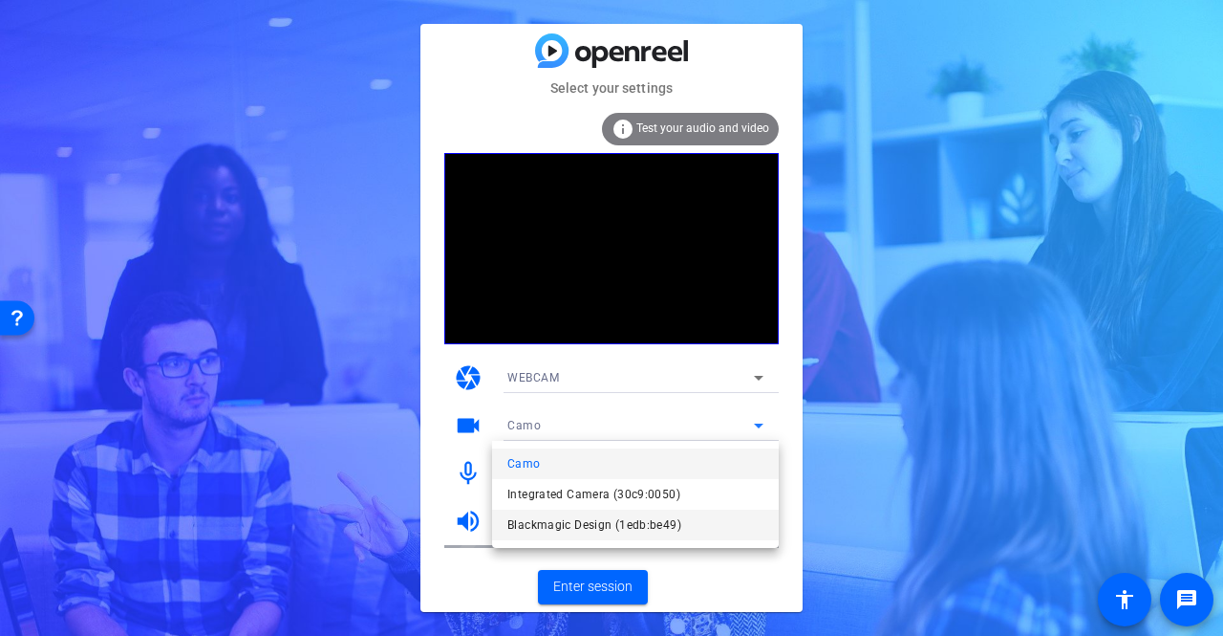
click at [628, 515] on span "Blackmagic Design (1edb:be49)" at bounding box center [594, 524] width 174 height 23
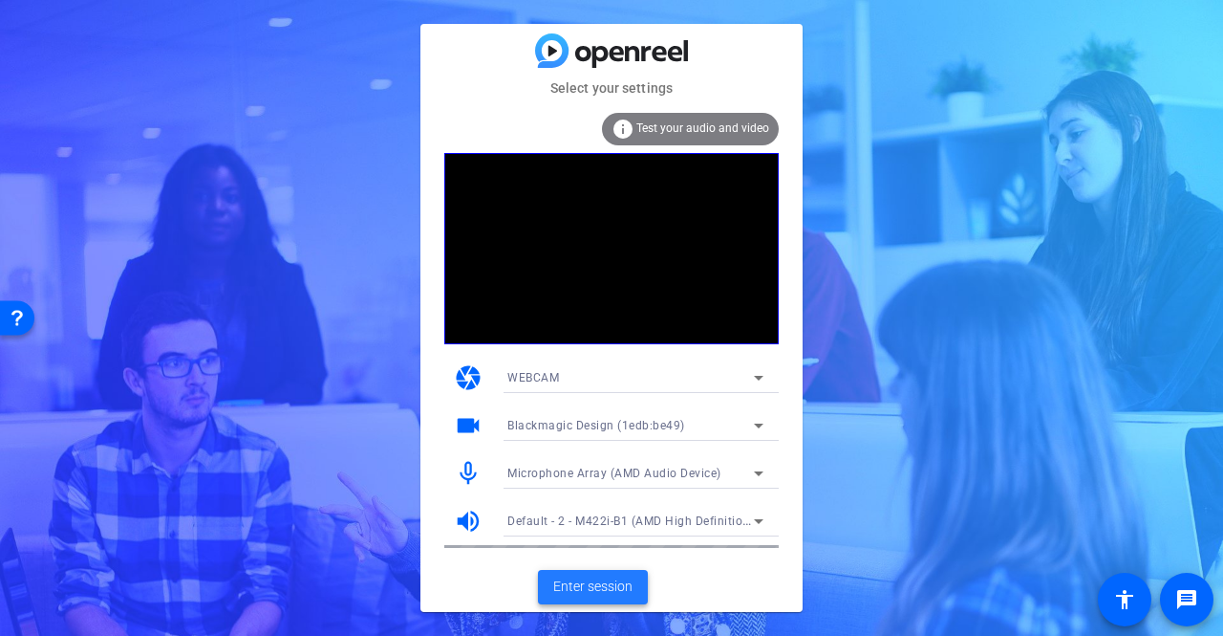
click at [617, 583] on span "Enter session" at bounding box center [592, 586] width 79 height 20
